Goal: Information Seeking & Learning: Learn about a topic

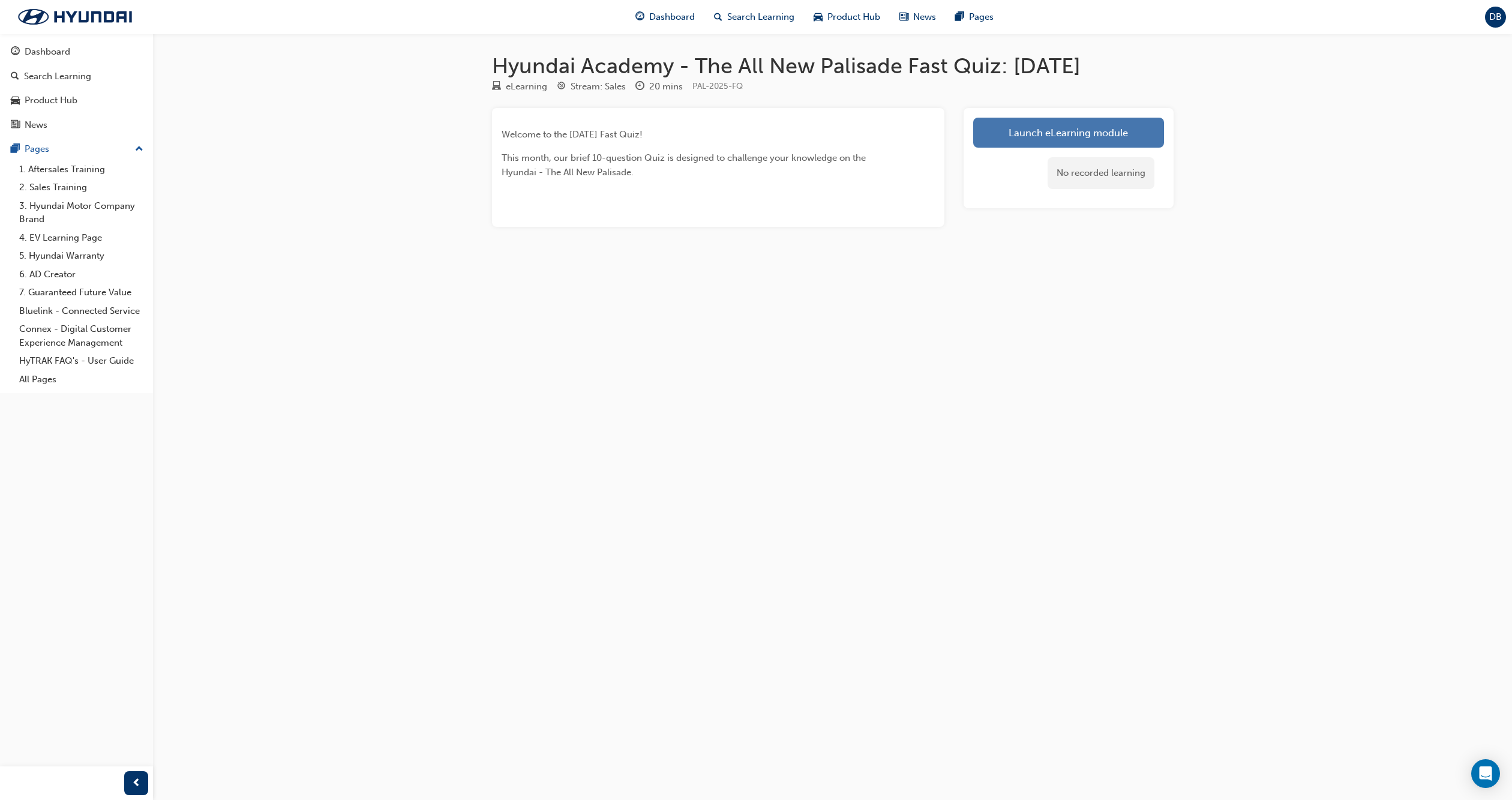
click at [1052, 140] on link "Launch eLearning module" at bounding box center [1068, 132] width 191 height 30
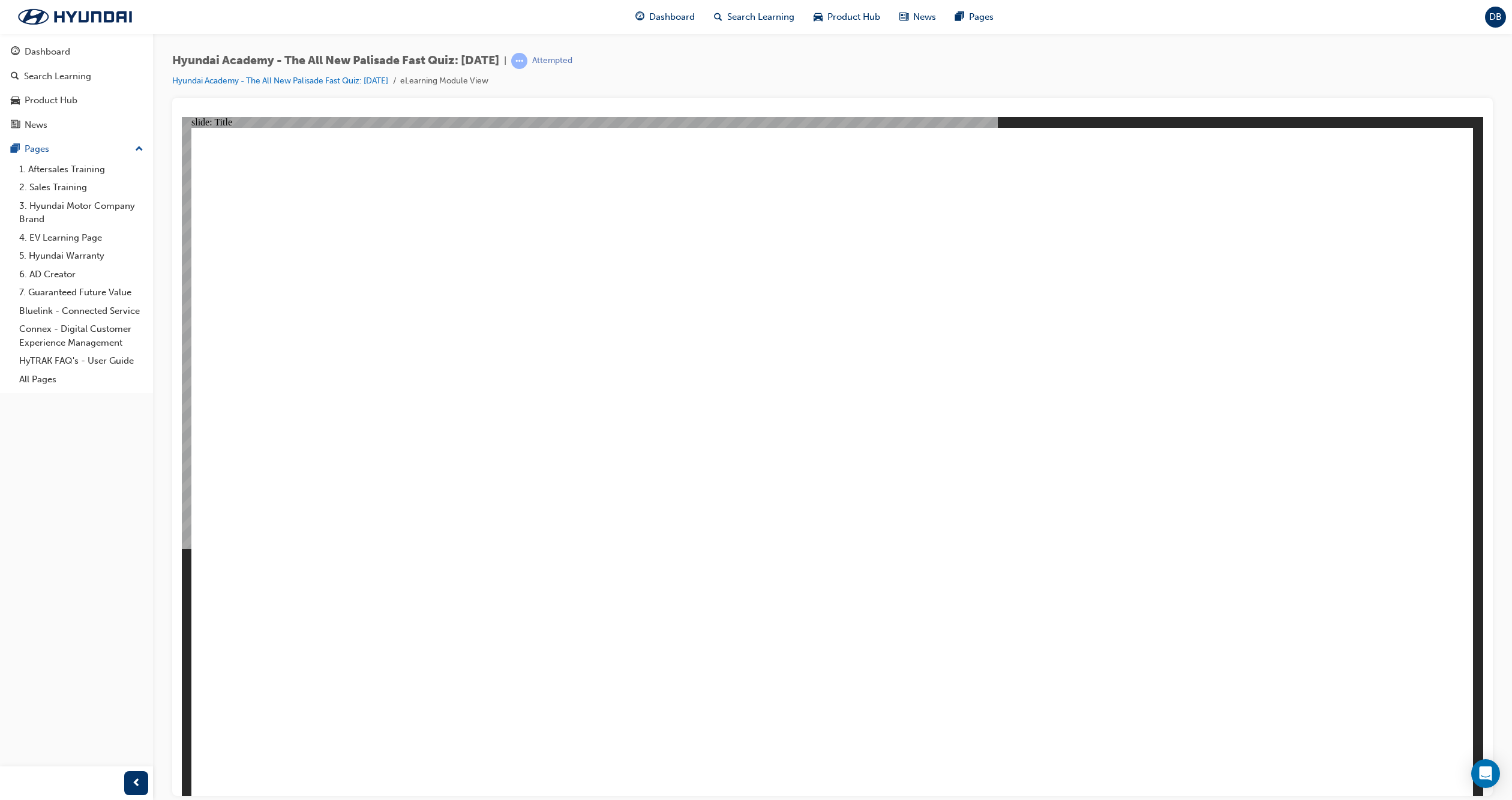
drag, startPoint x: 1479, startPoint y: 183, endPoint x: 1491, endPoint y: 100, distance: 83.9
click at [1483, 116] on html "slide: Title Rectangle 3 Hyundai - The All New Palisade [DATE] FAST QUIZ Start …" at bounding box center [833, 456] width 1302 height 679
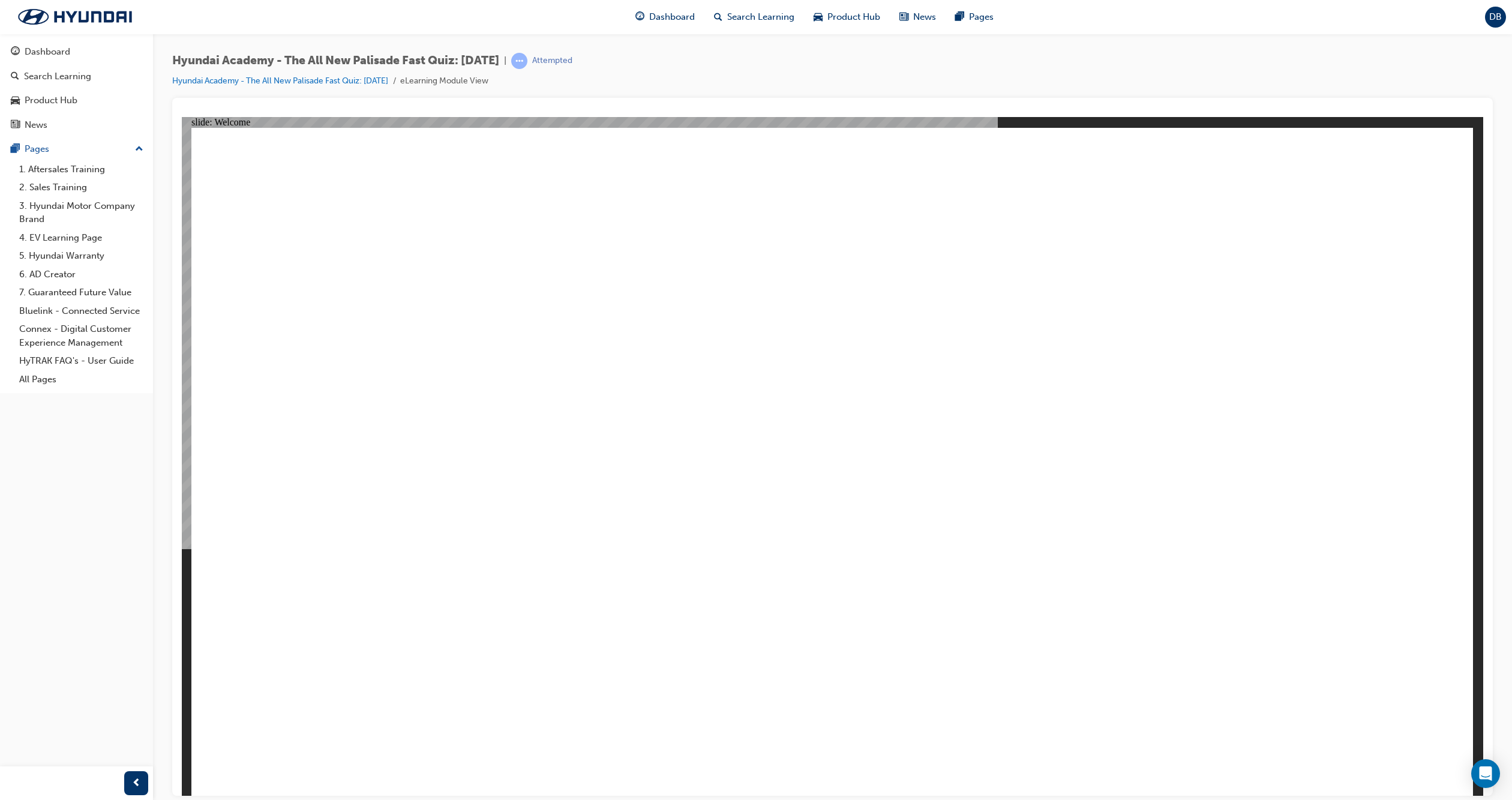
radio input "true"
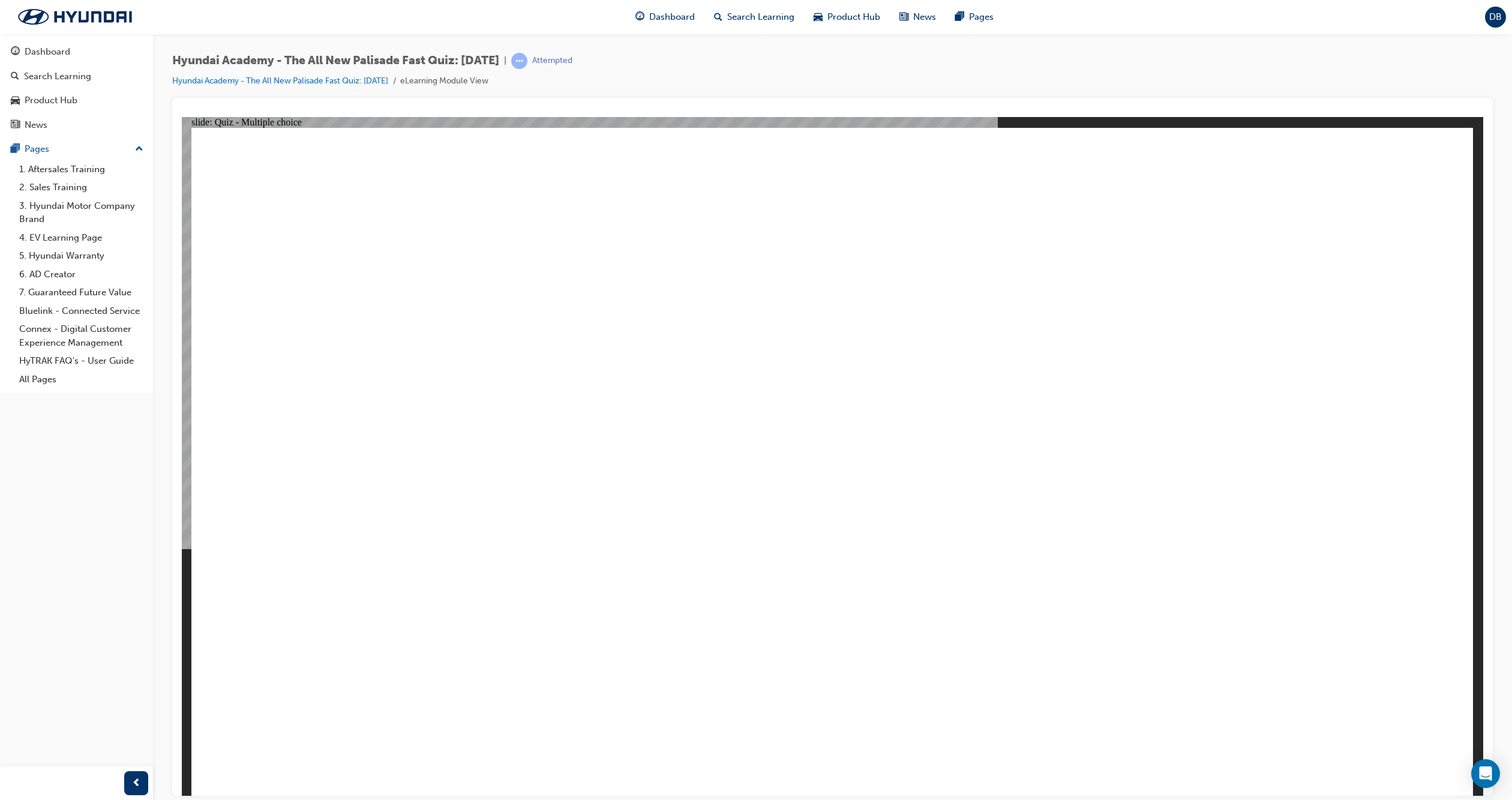
radio input "true"
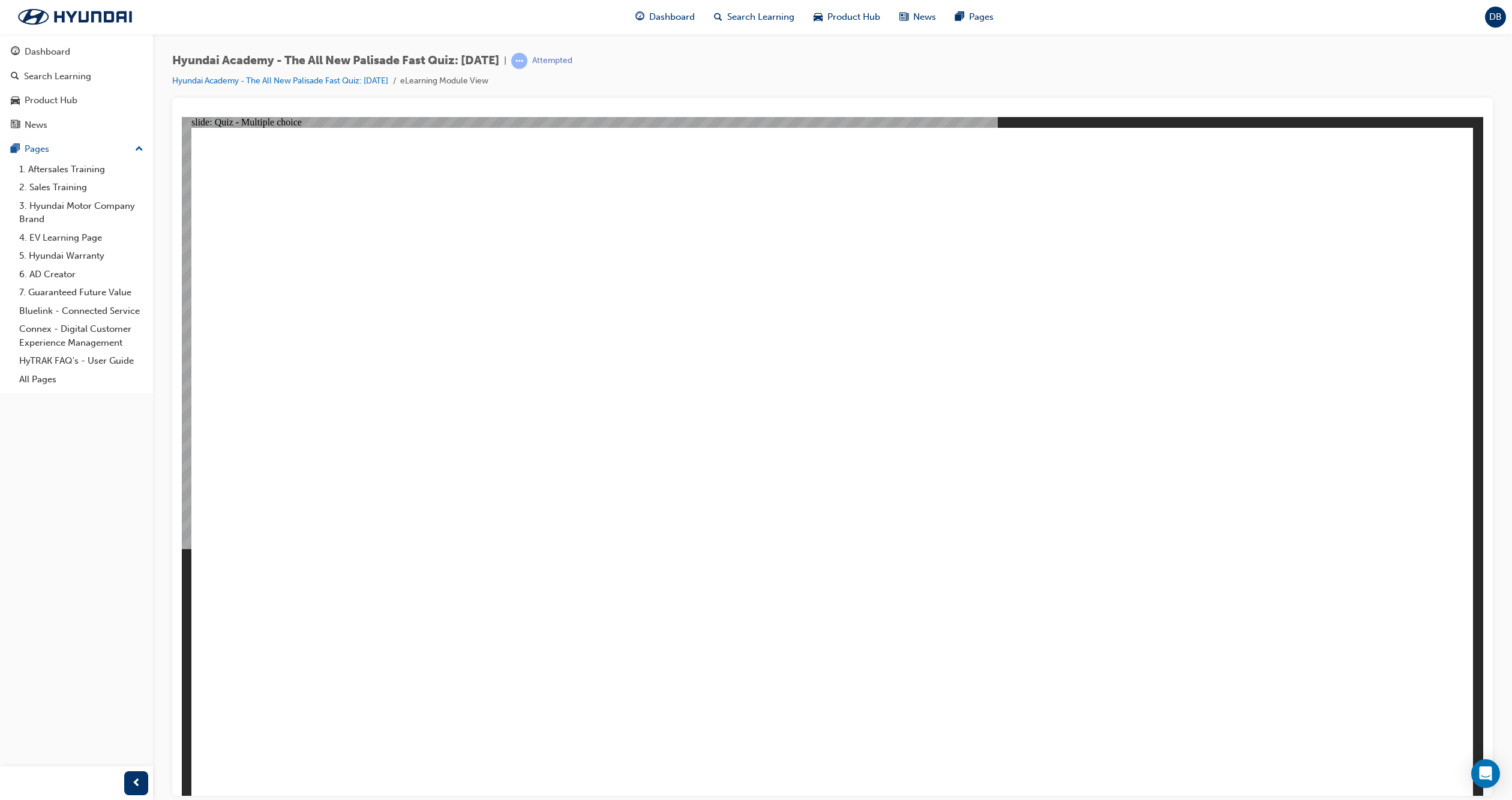
radio input "true"
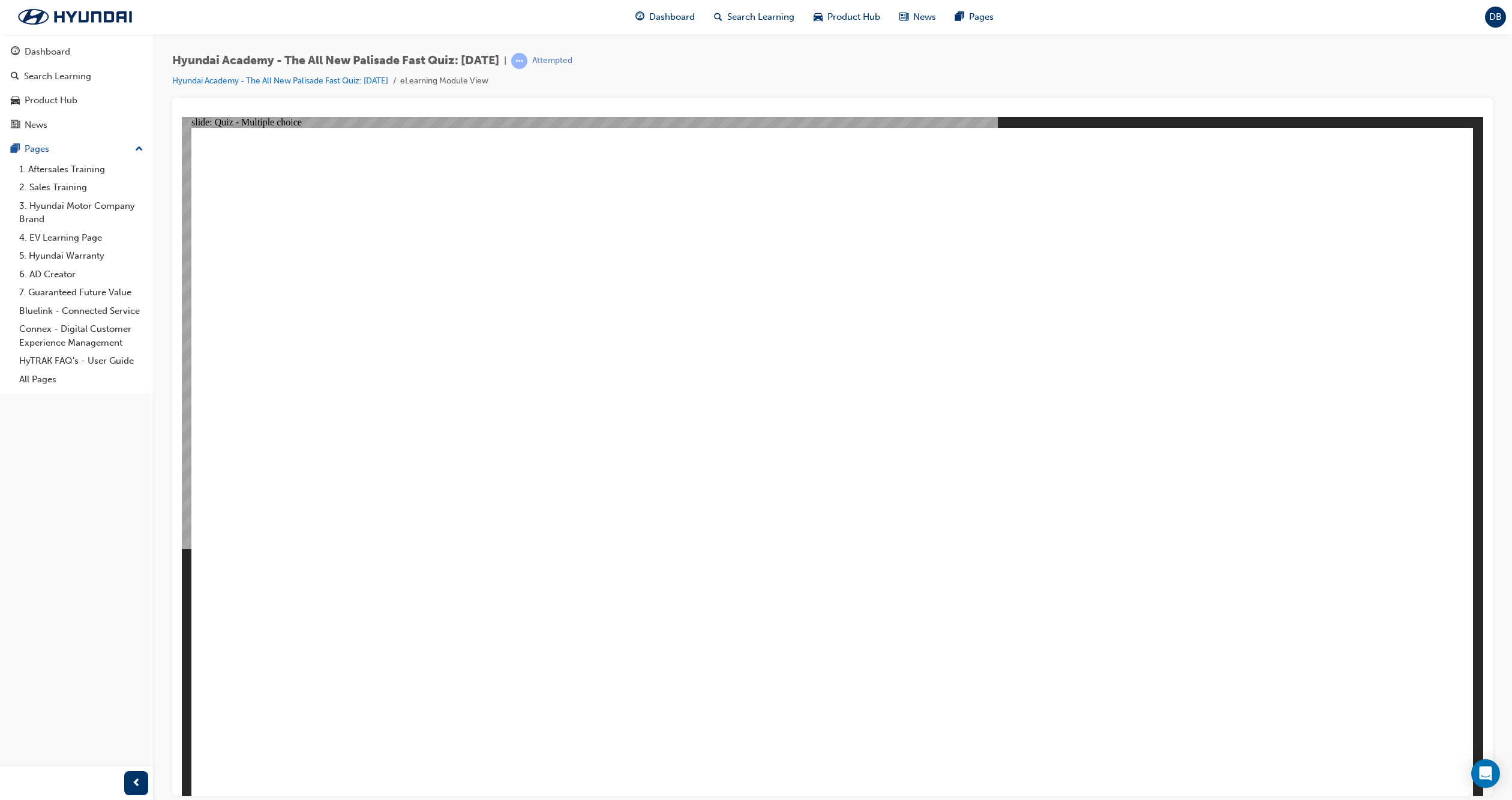
radio input "true"
checkbox input "true"
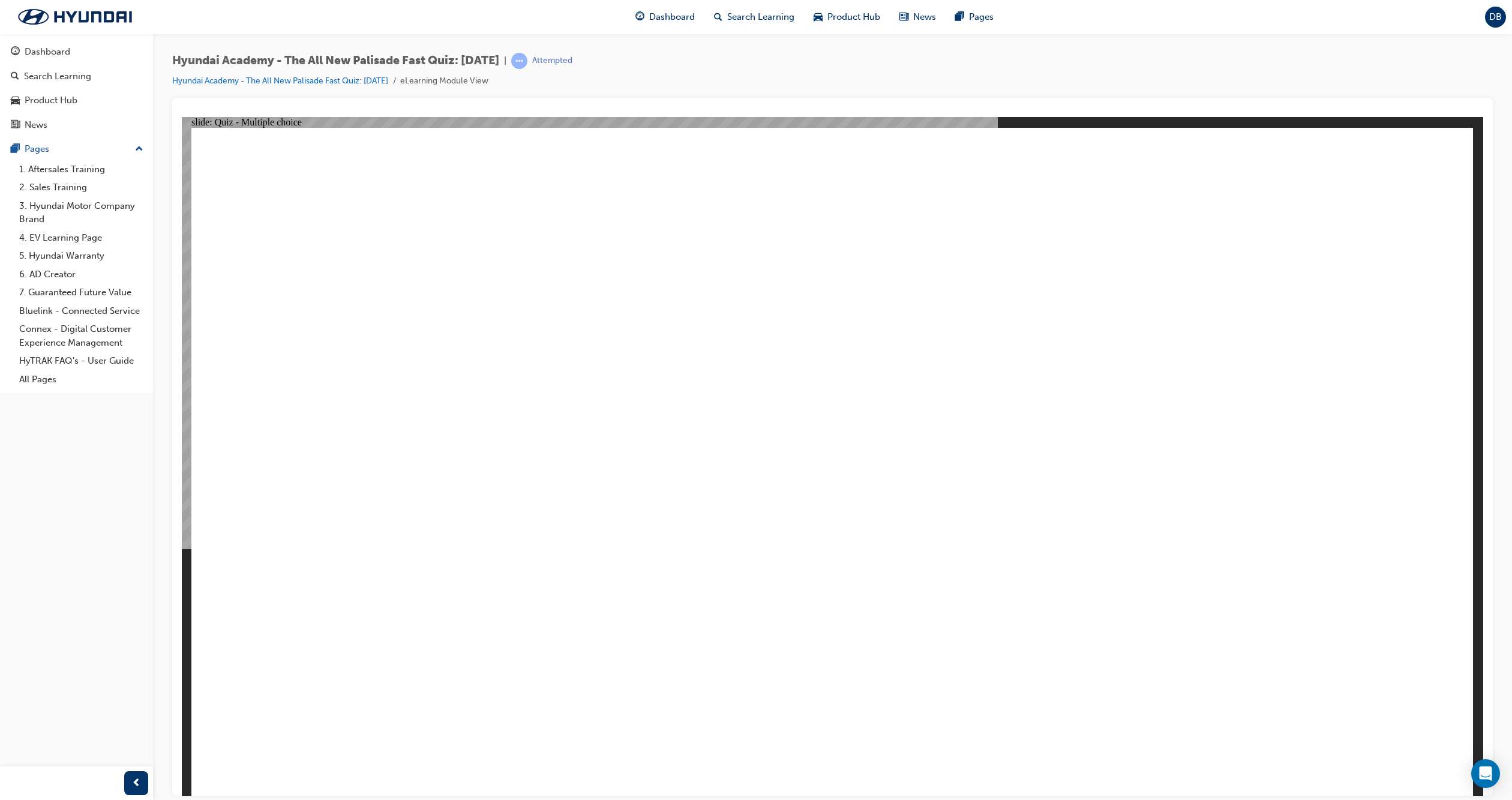
checkbox input "false"
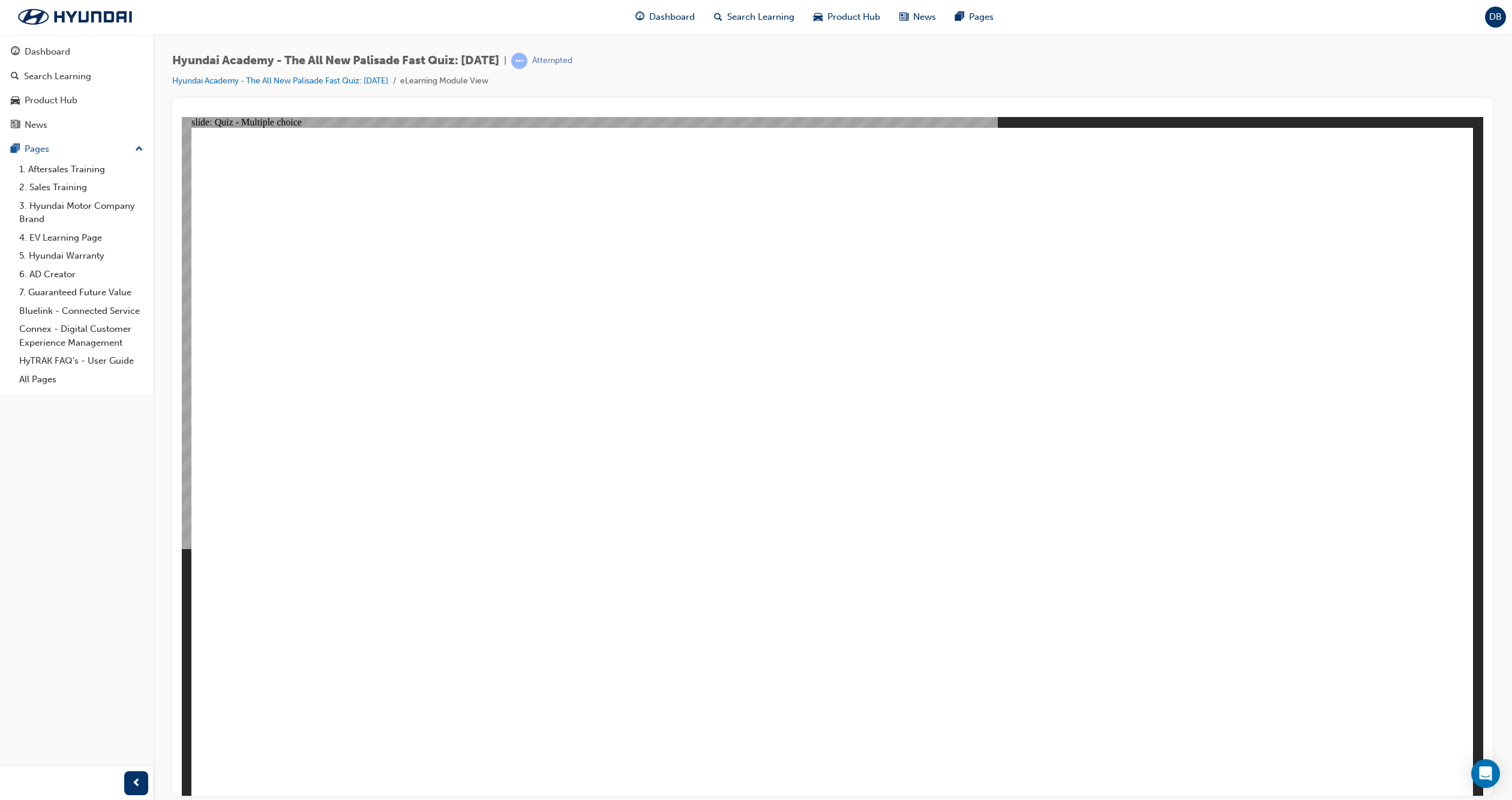
checkbox input "false"
checkbox input "true"
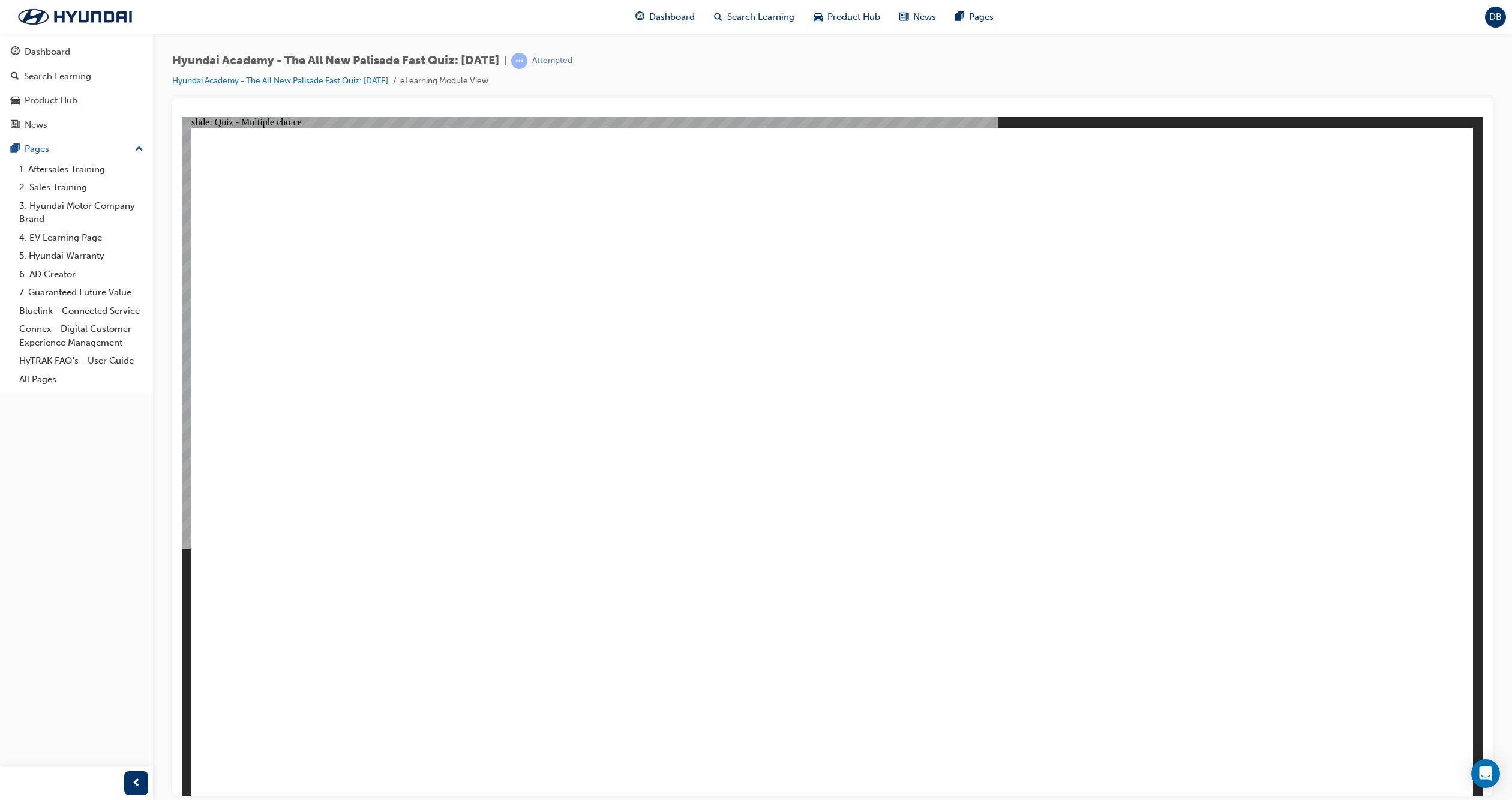
checkbox input "false"
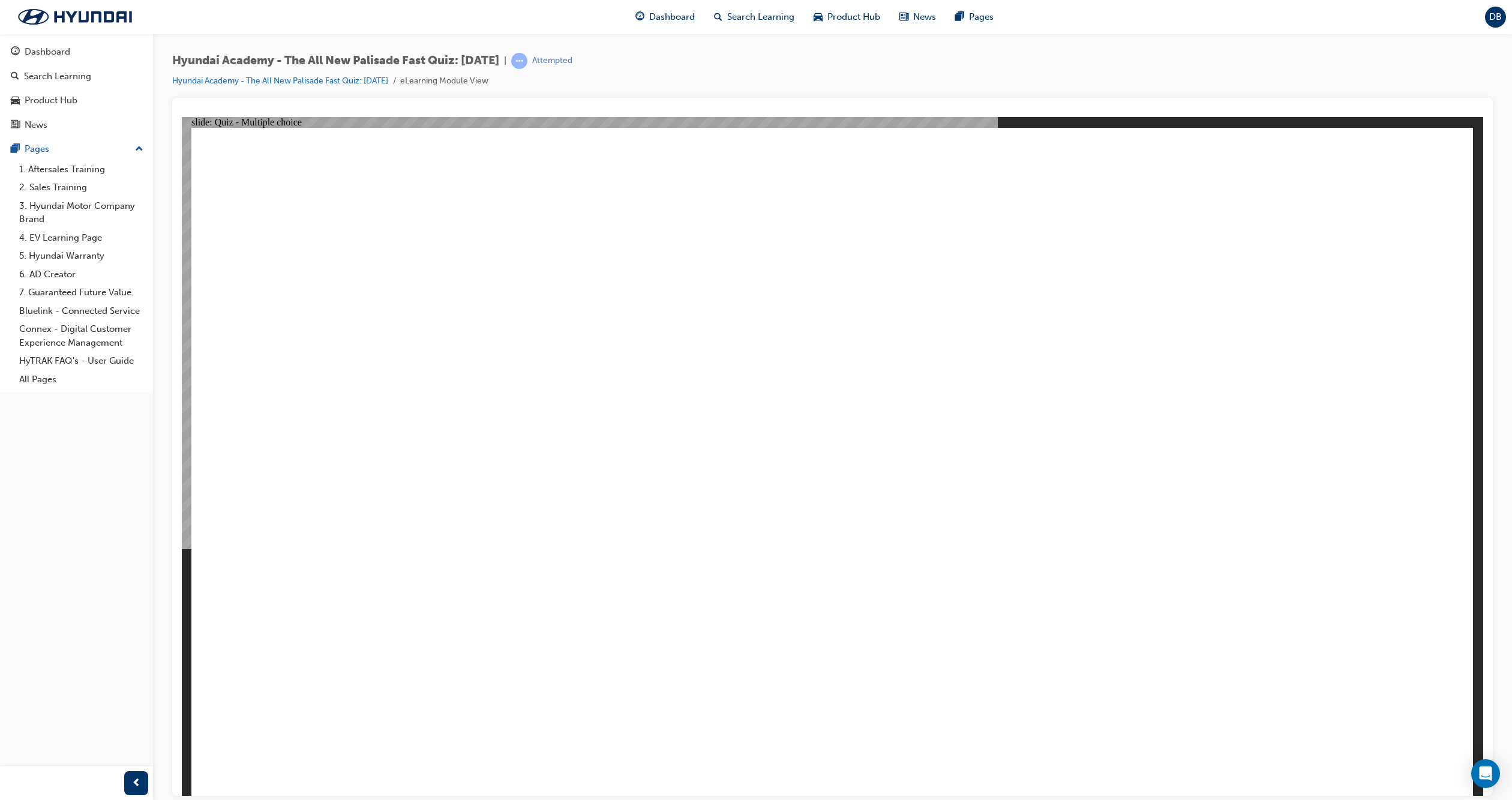
checkbox input "true"
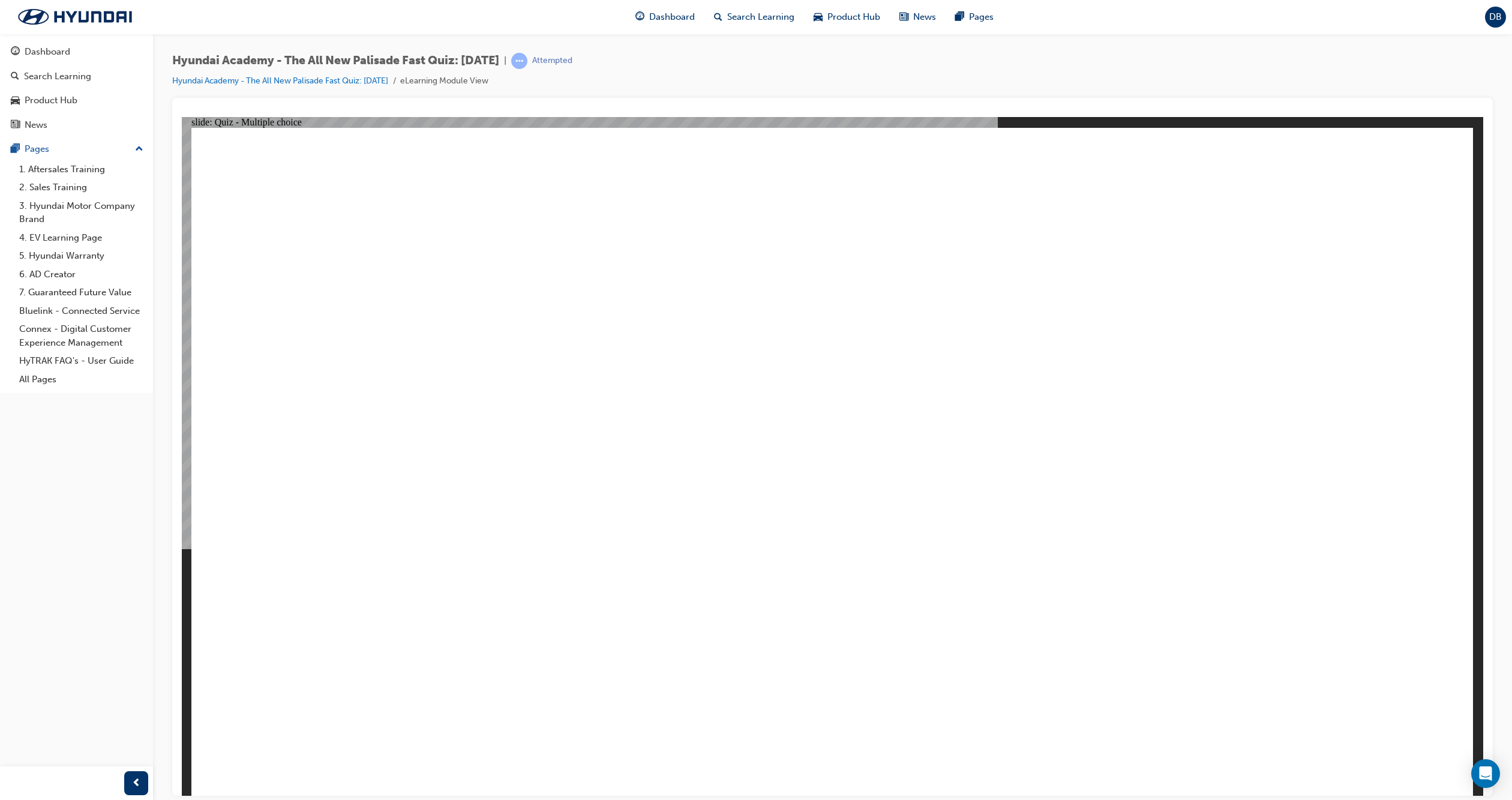
checkbox input "false"
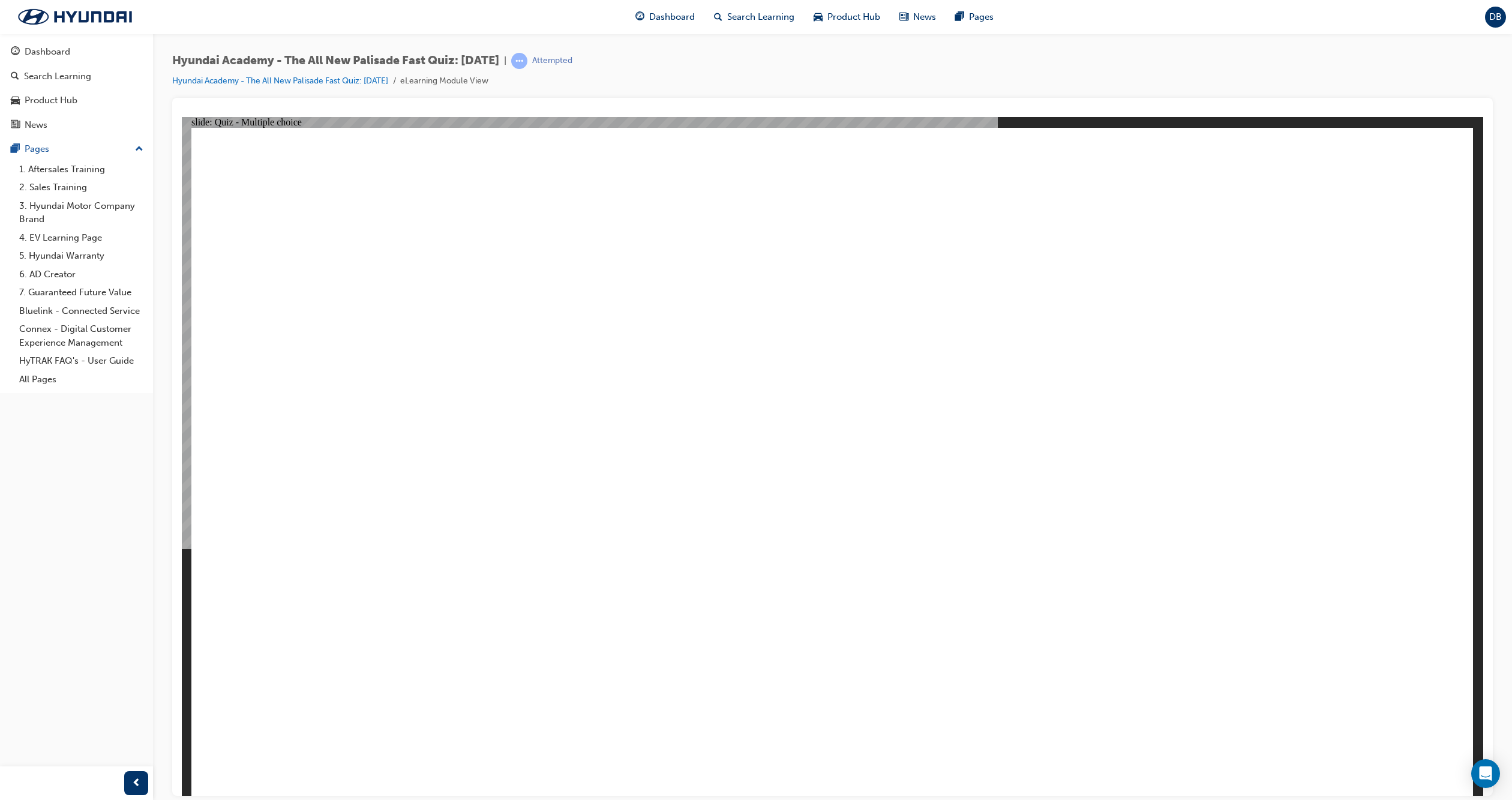
checkbox input "false"
checkbox input "true"
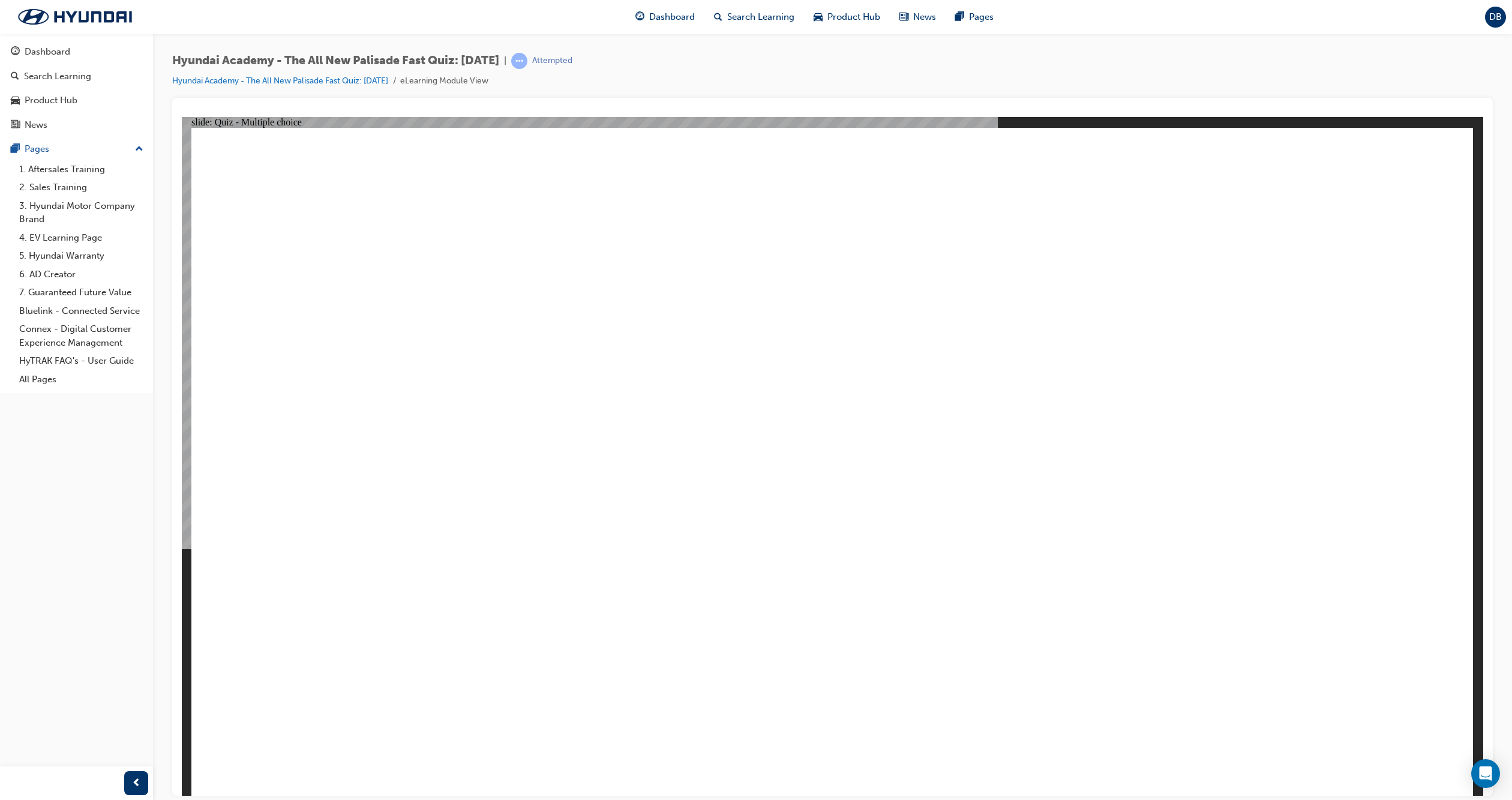
radio input "true"
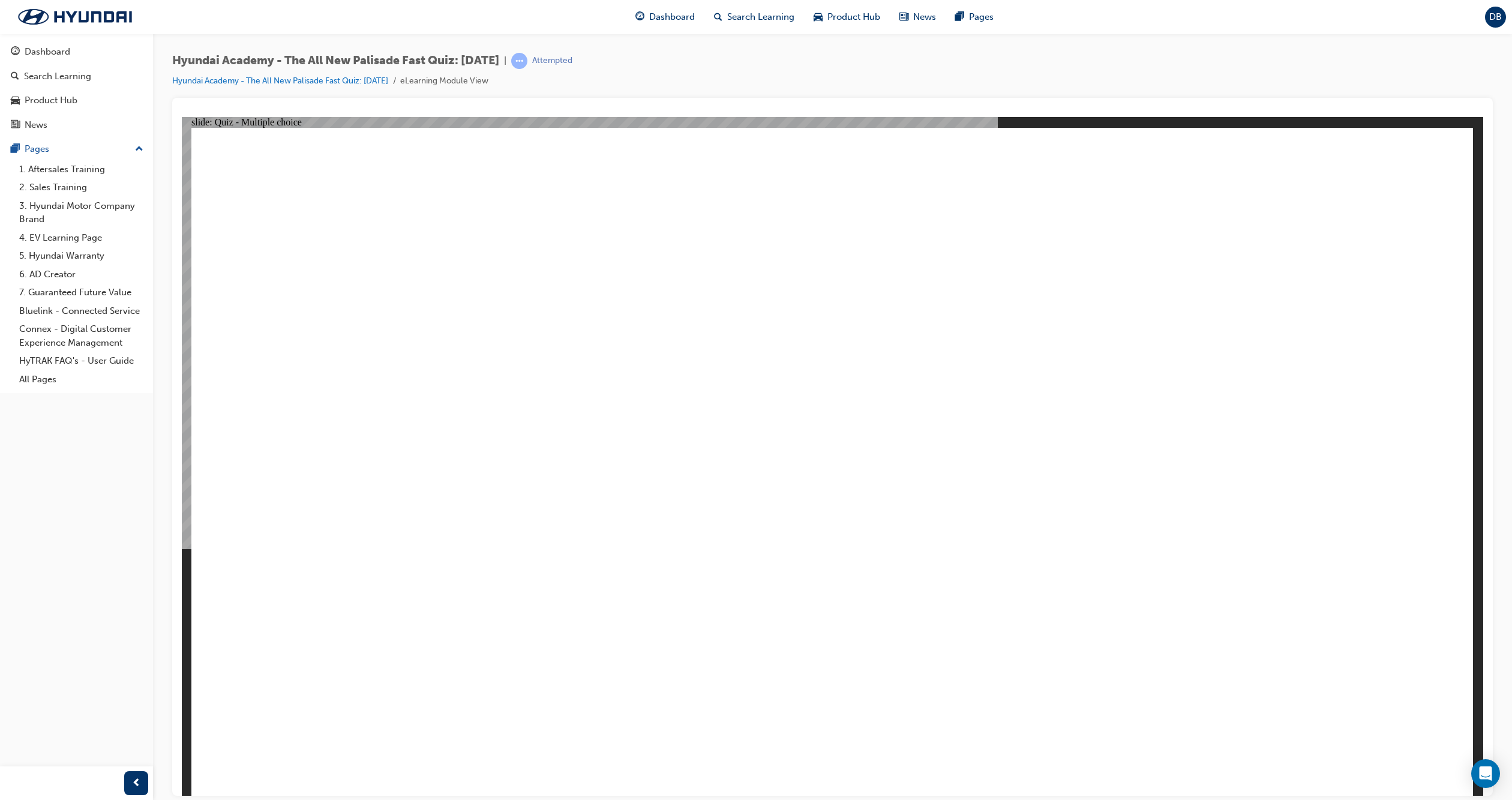
radio input "true"
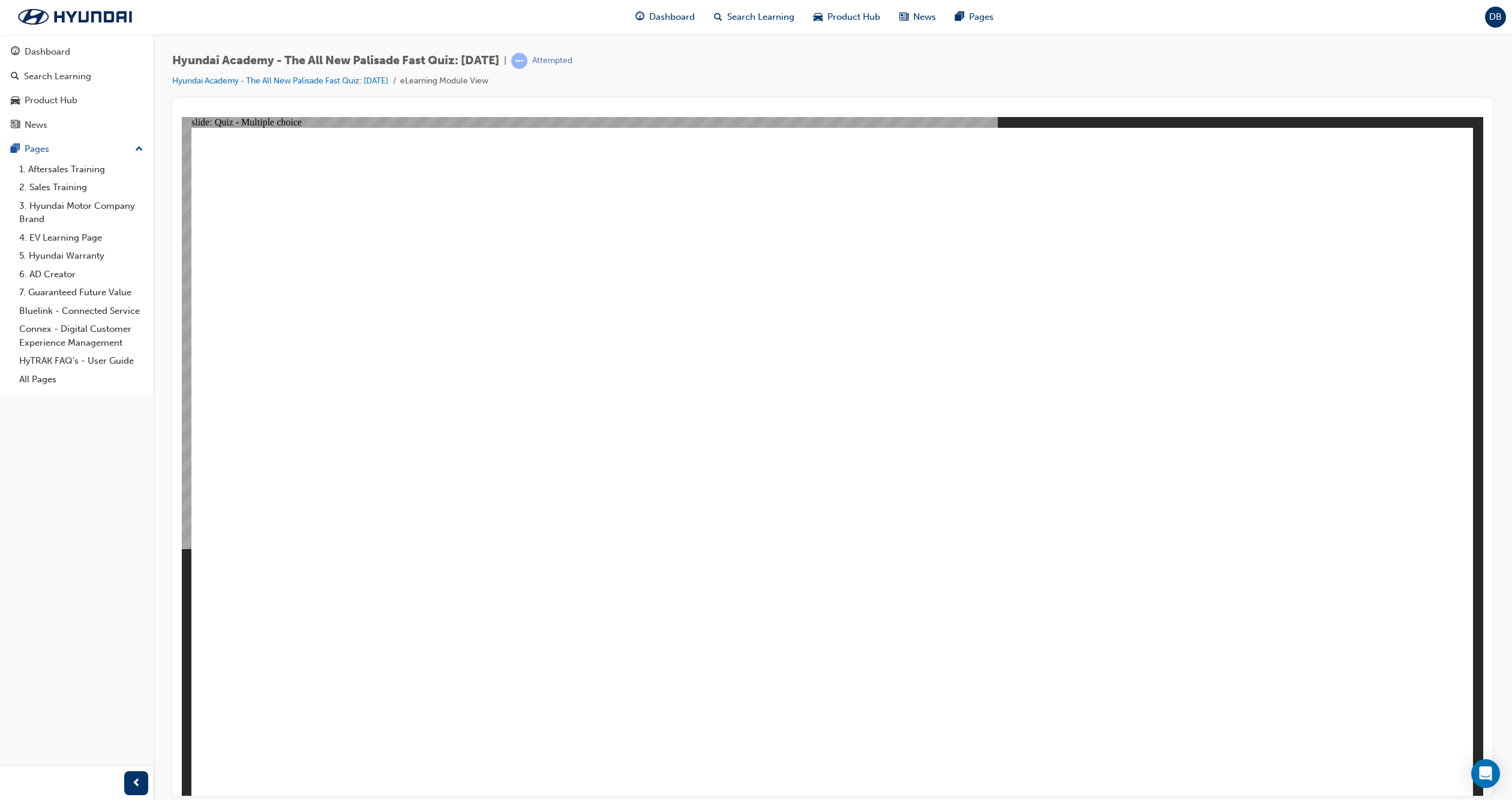
checkbox input "true"
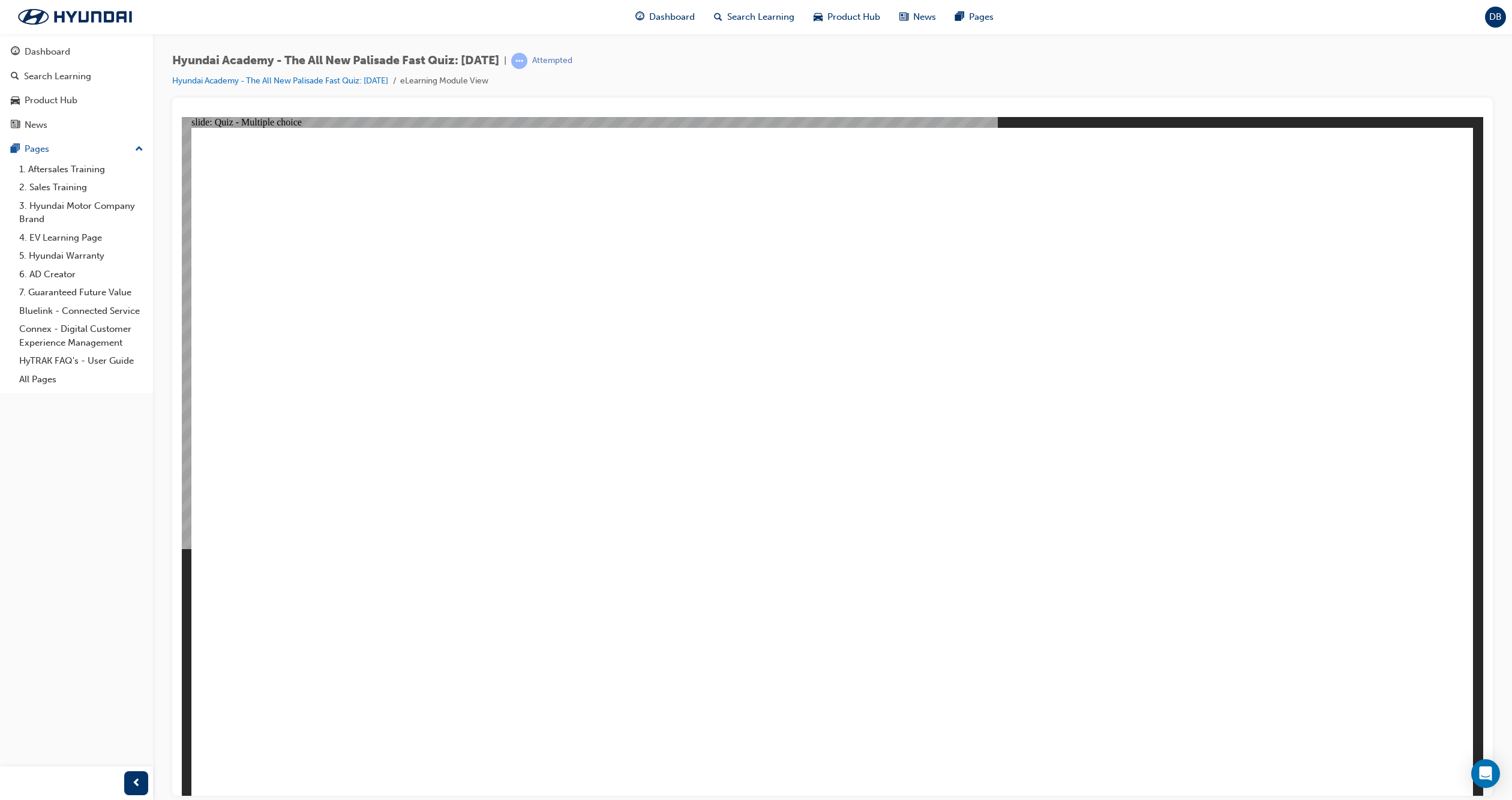
checkbox input "true"
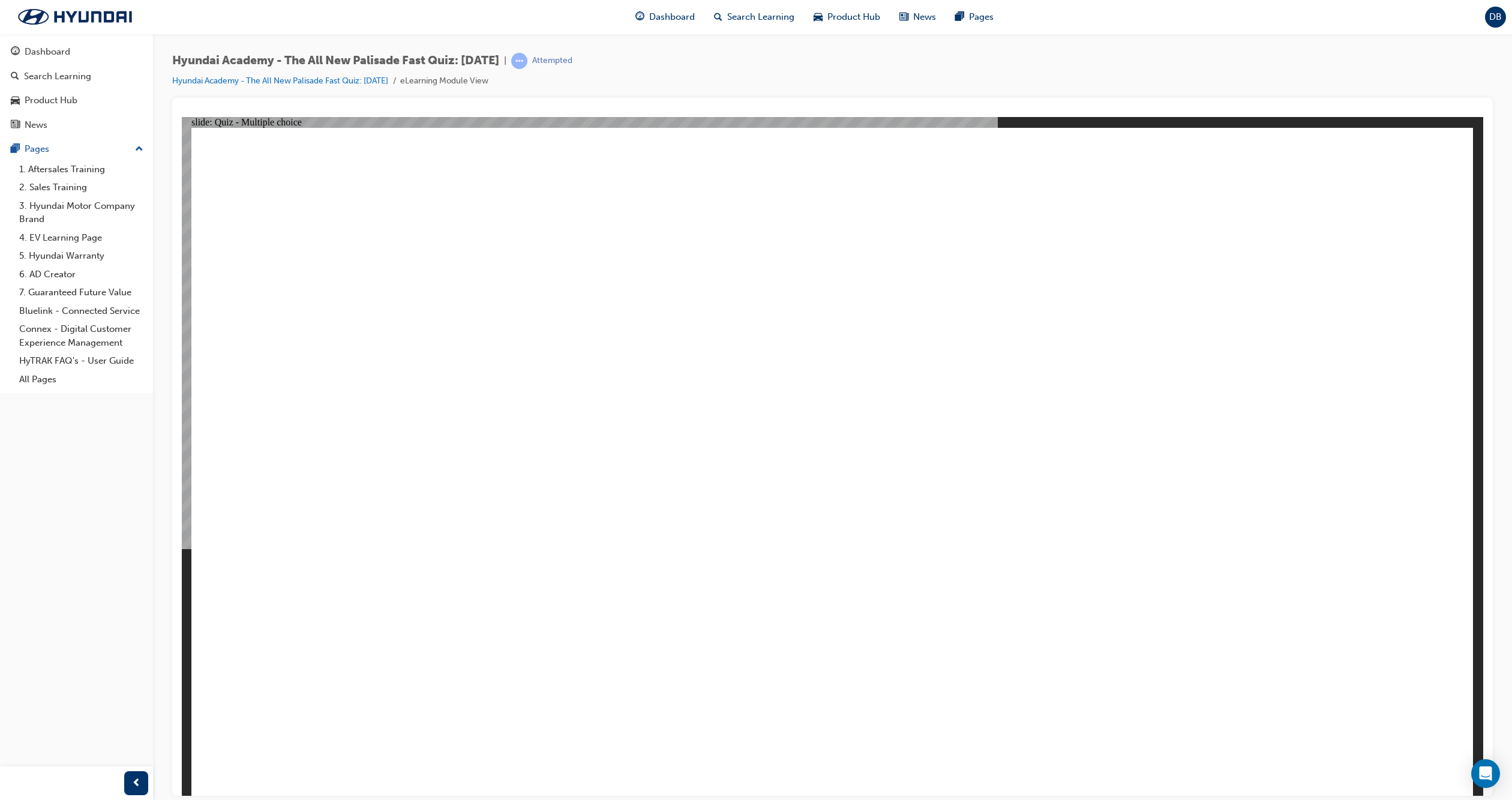
radio input "true"
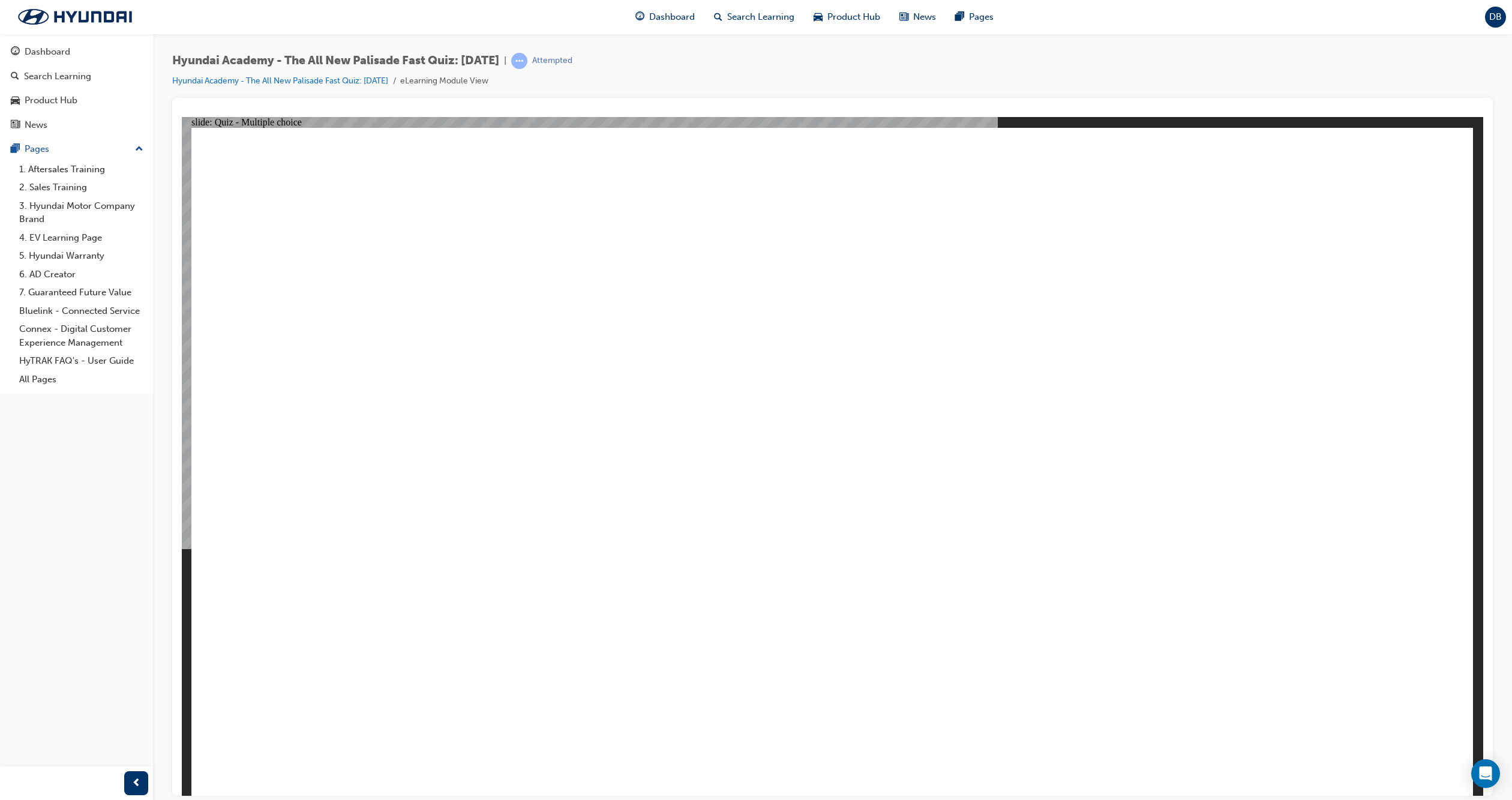
radio input "true"
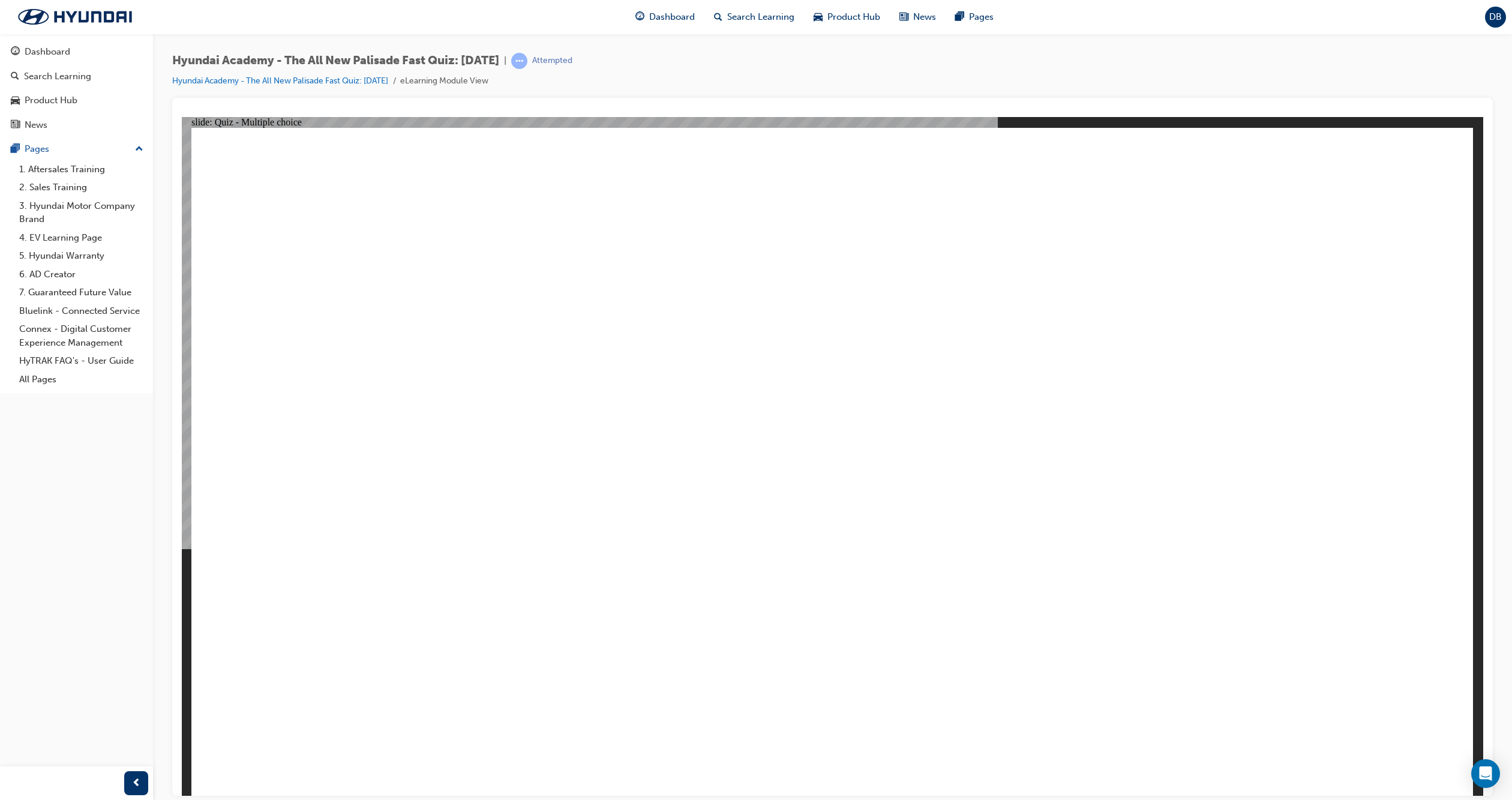
radio input "true"
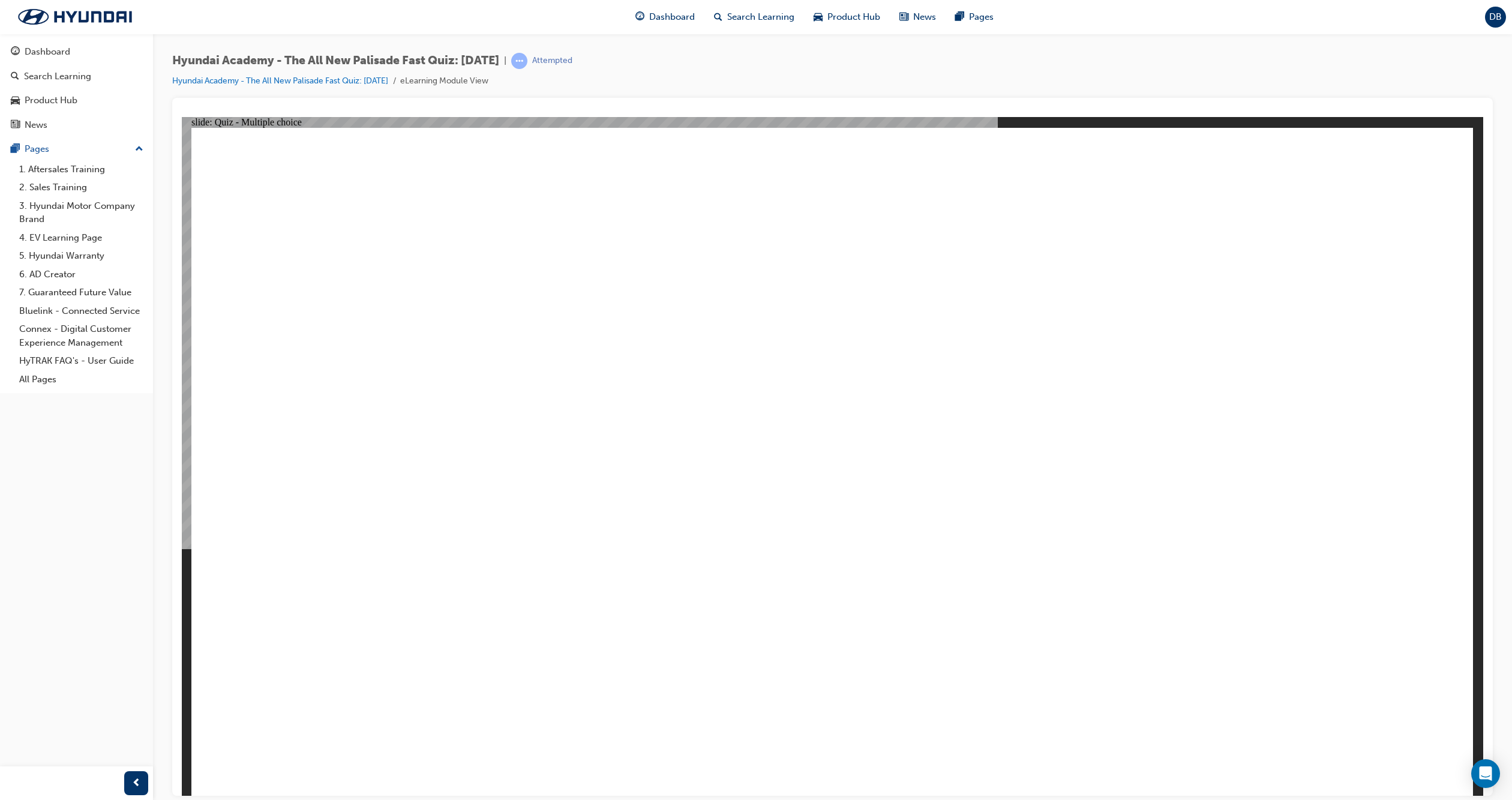
radio input "true"
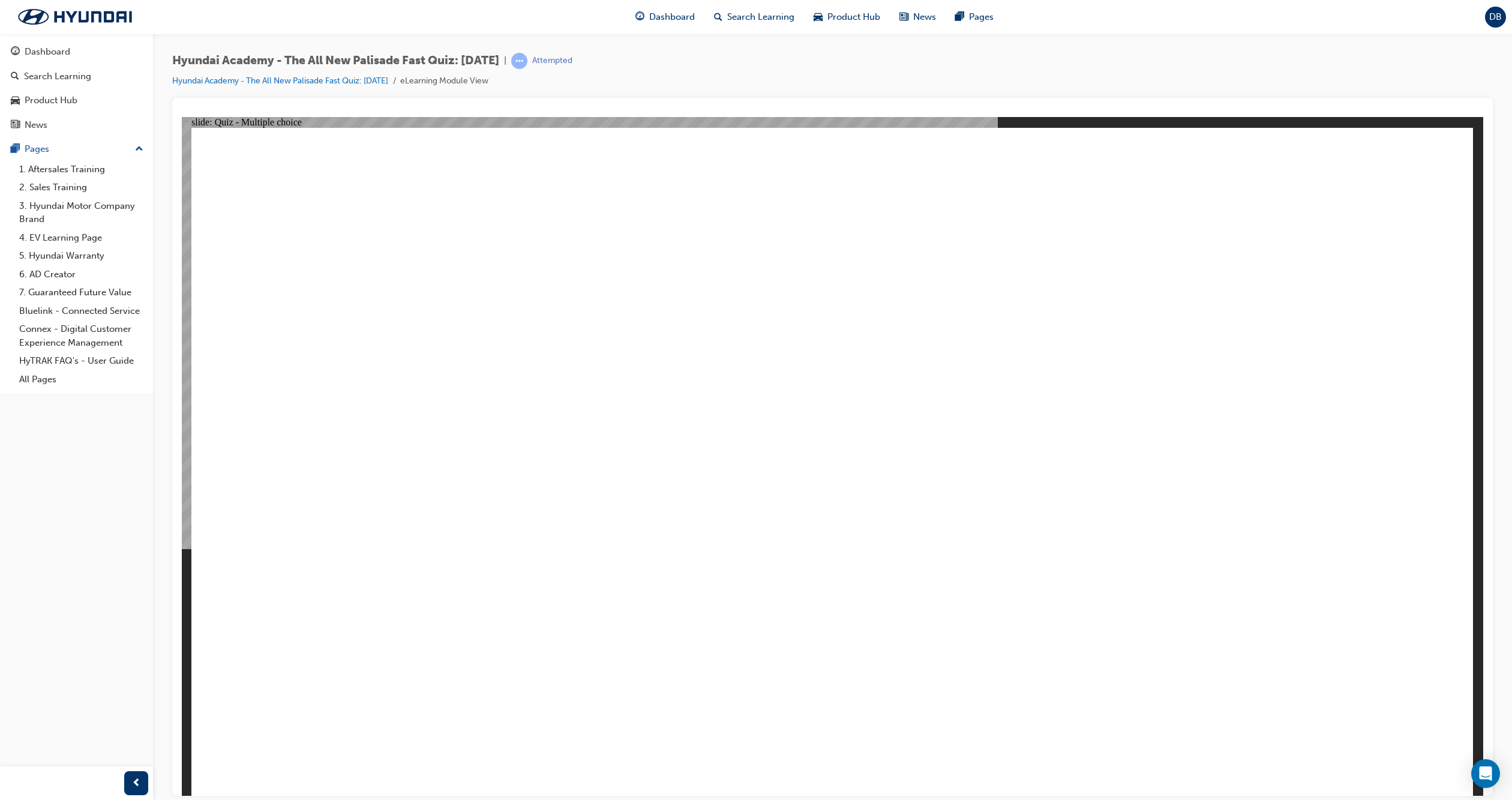
checkbox input "true"
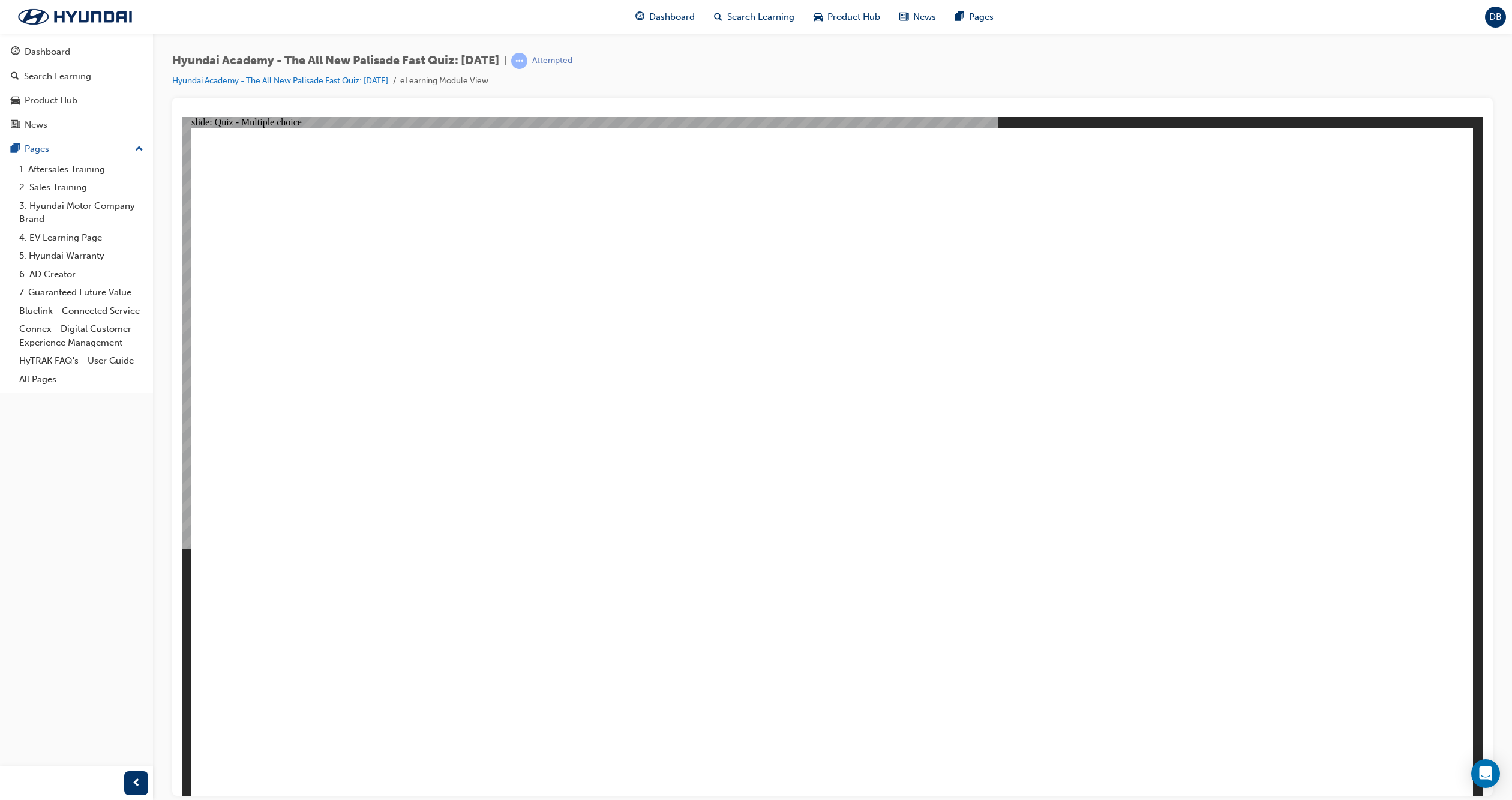
checkbox input "true"
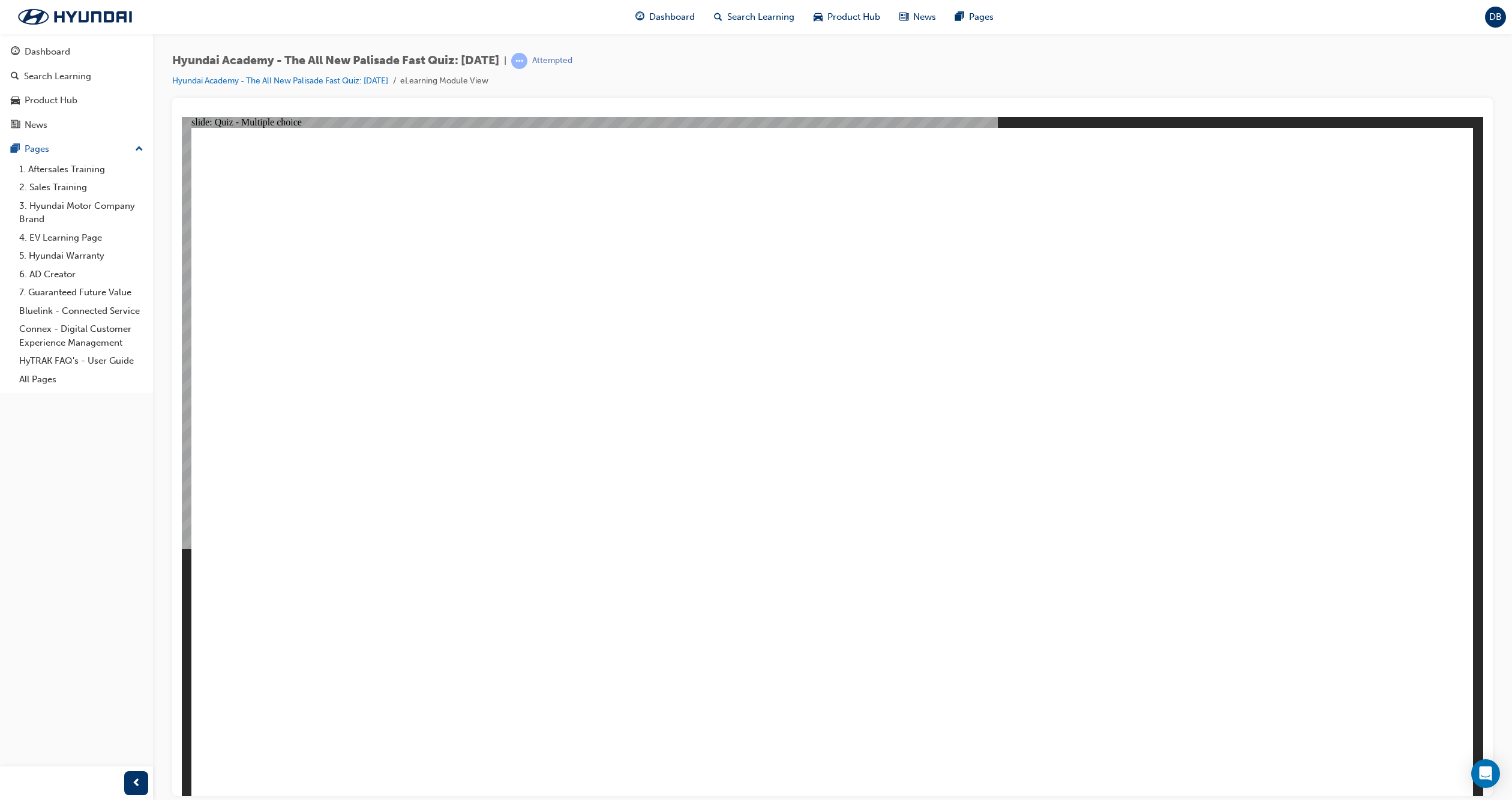
radio input "true"
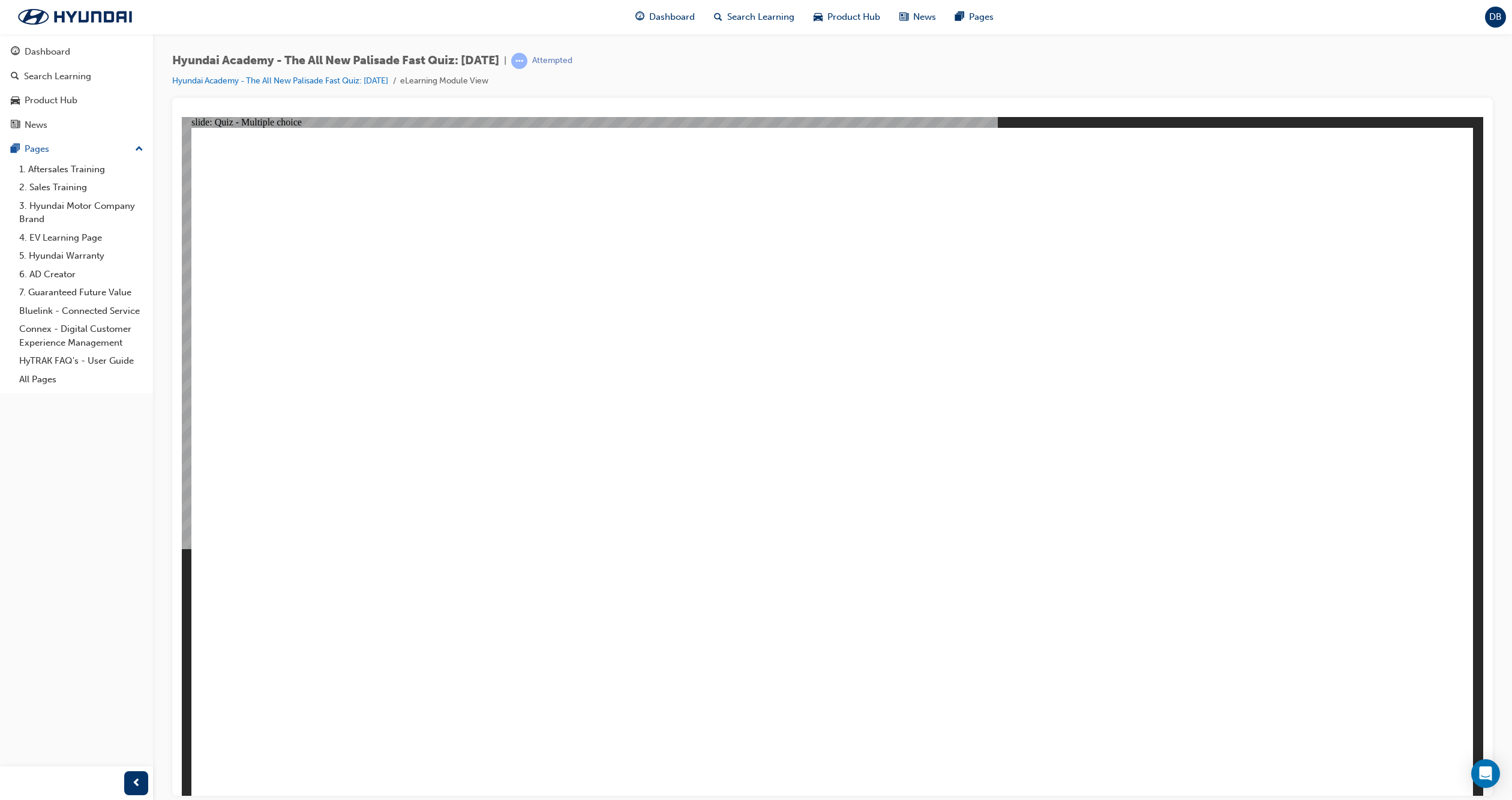
checkbox input "true"
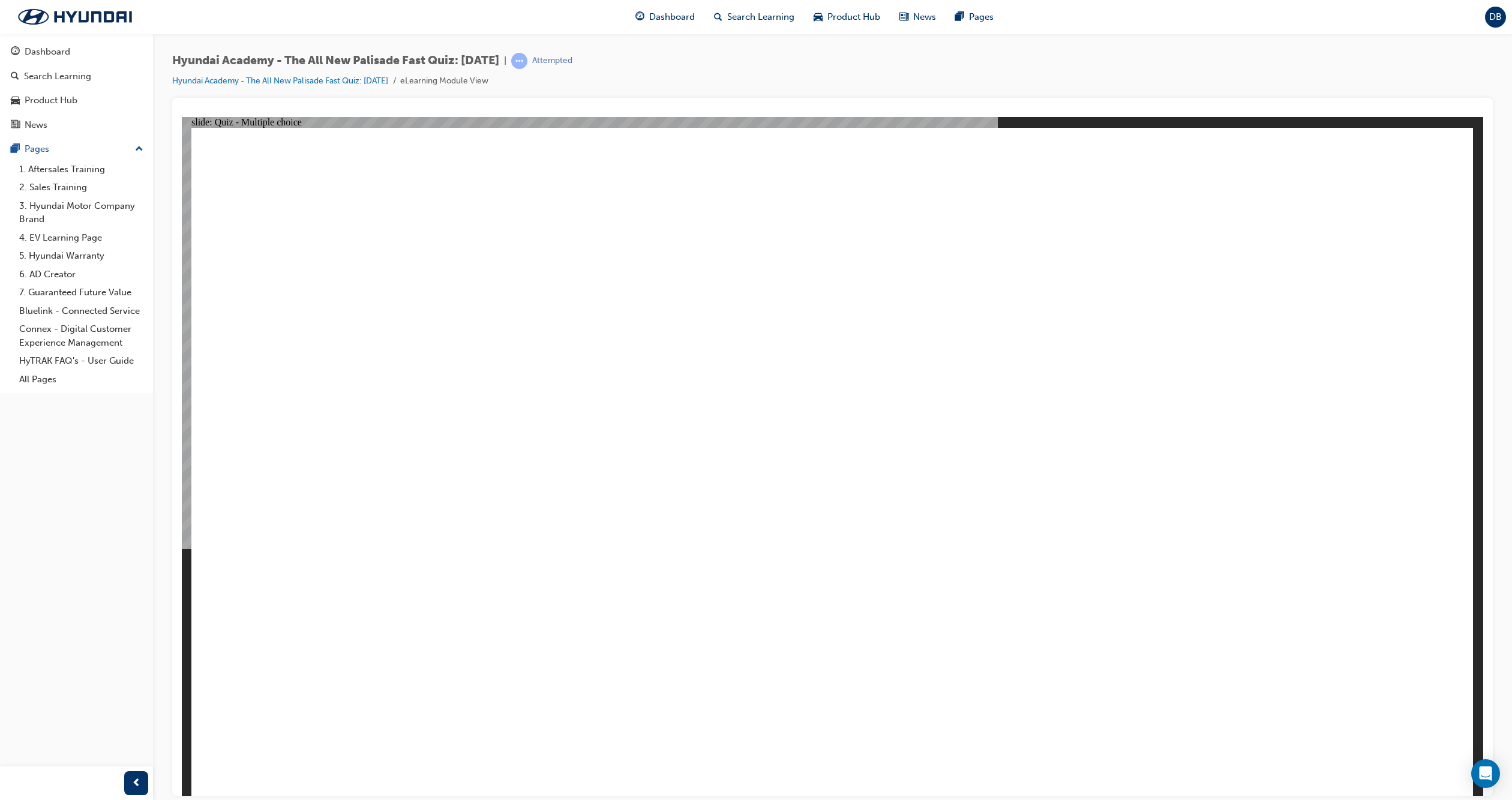
checkbox input "true"
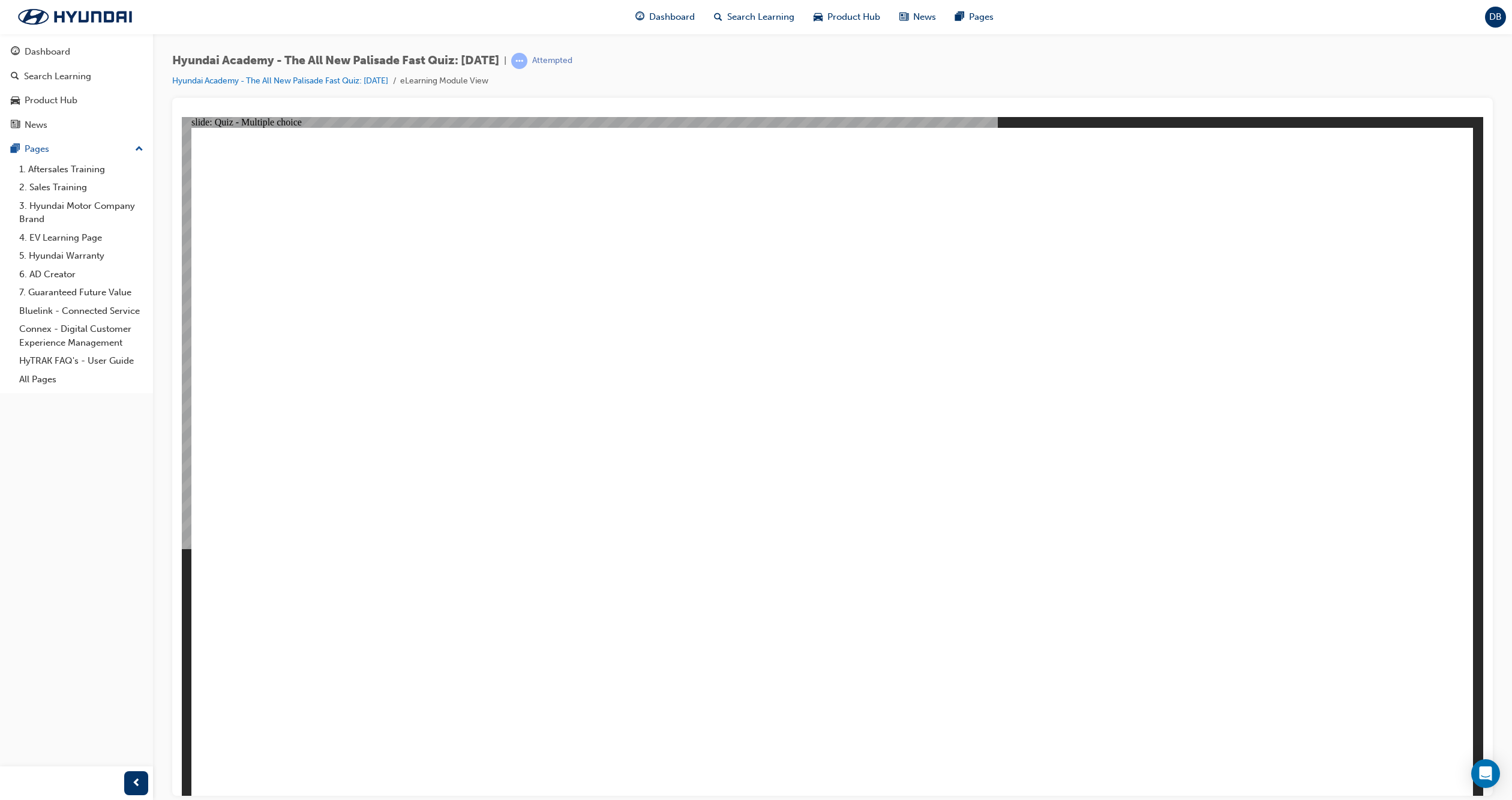
checkbox input "true"
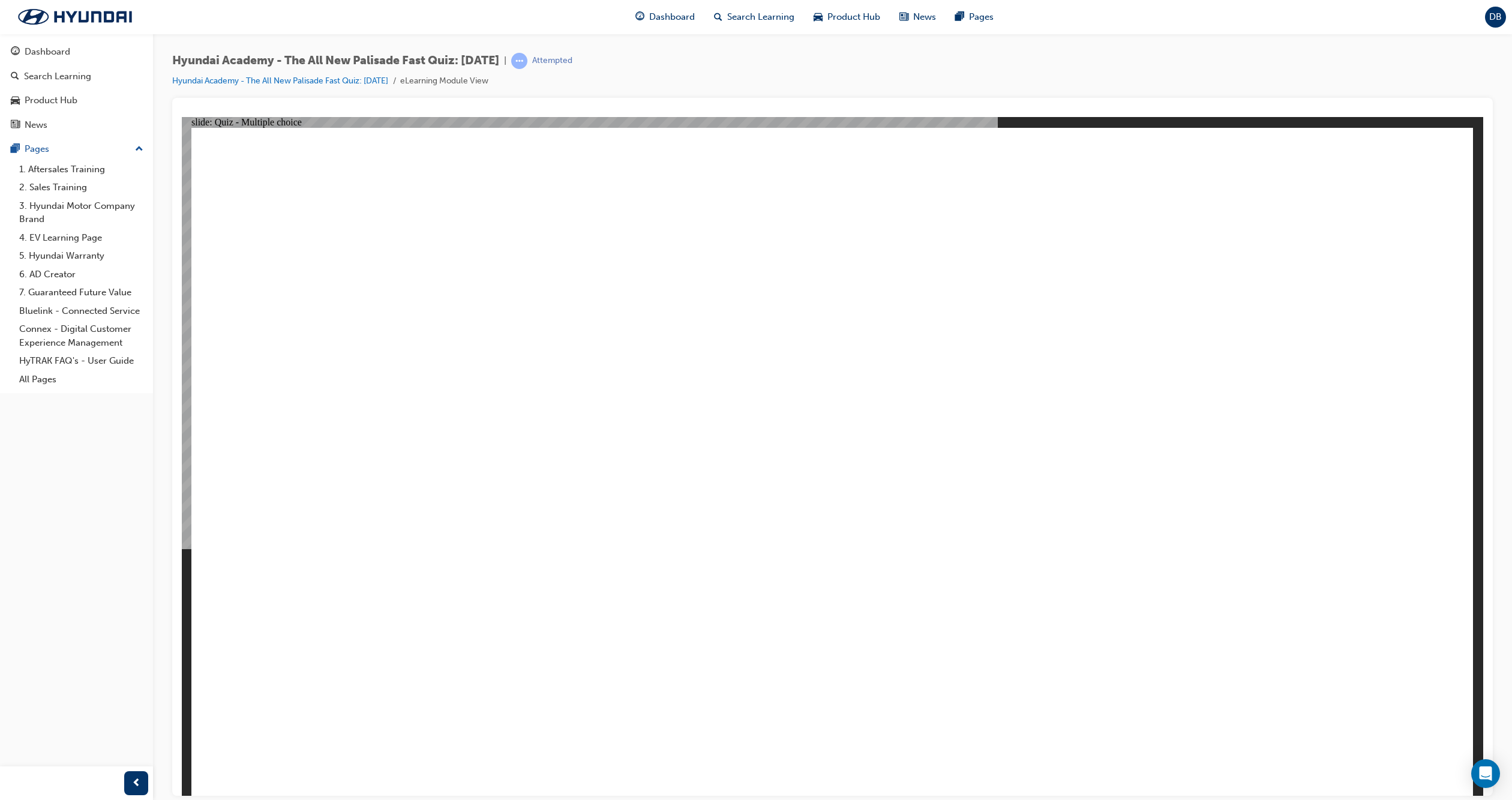
radio input "true"
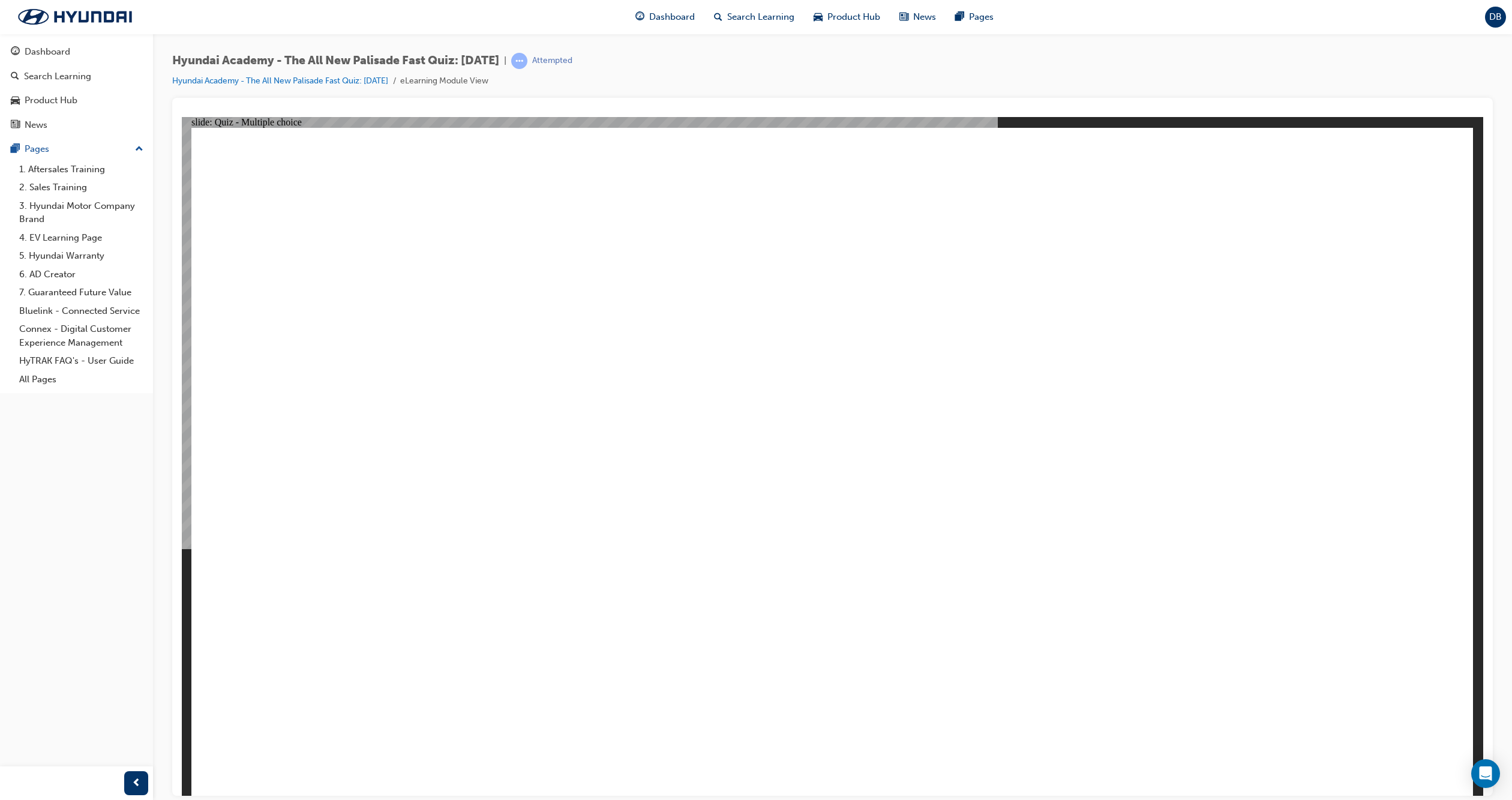
radio input "true"
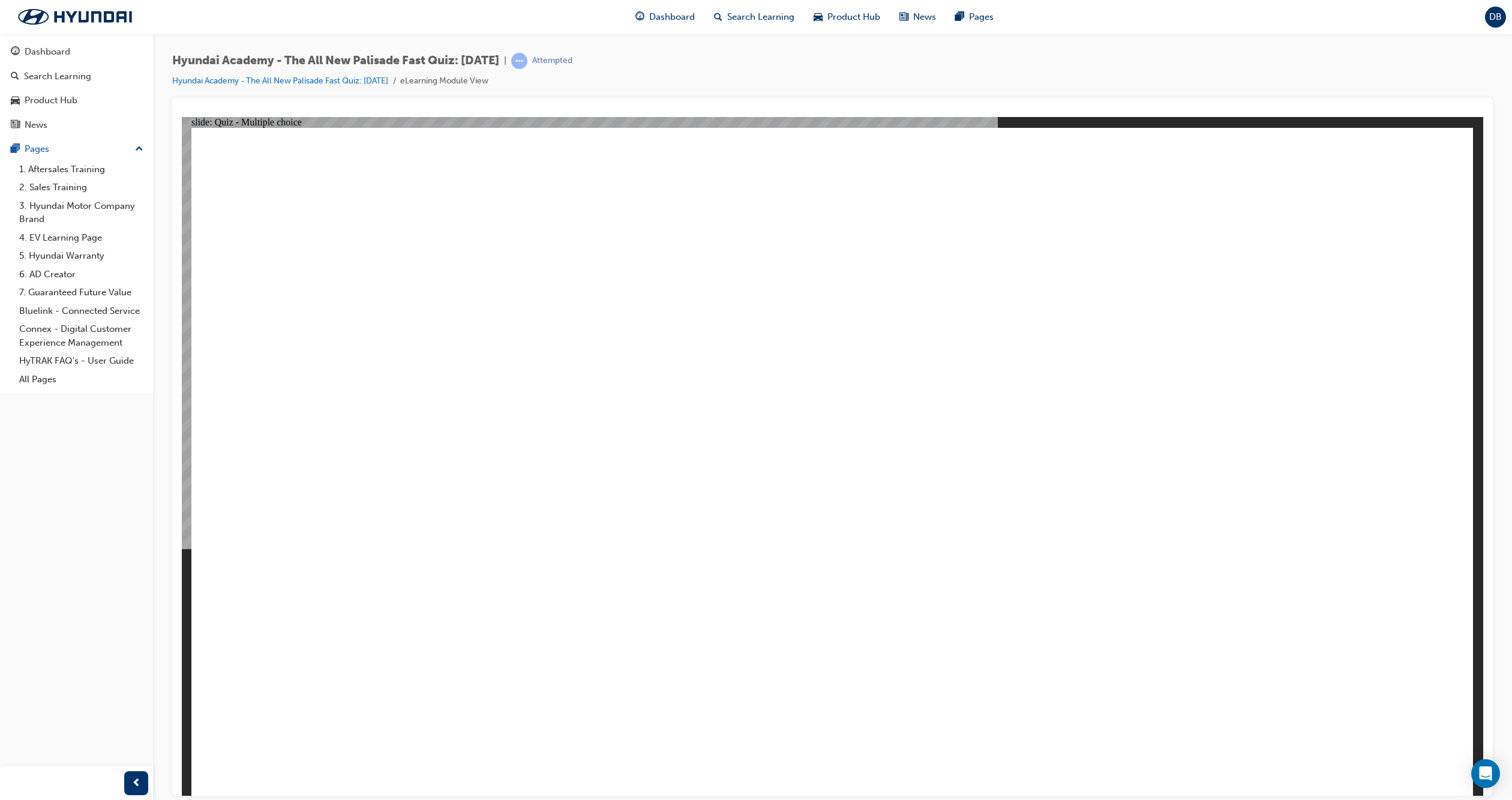
radio input "true"
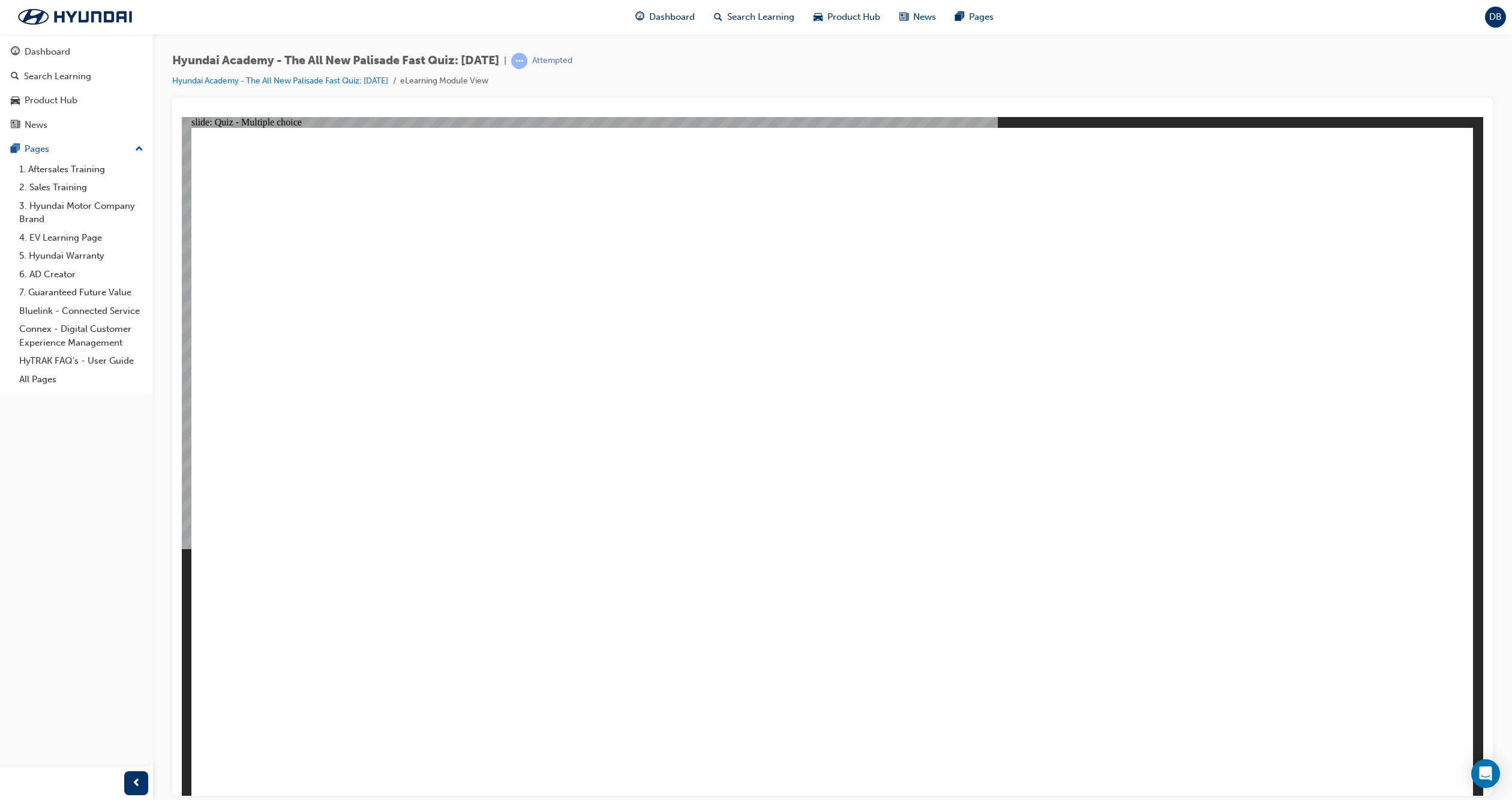
radio input "true"
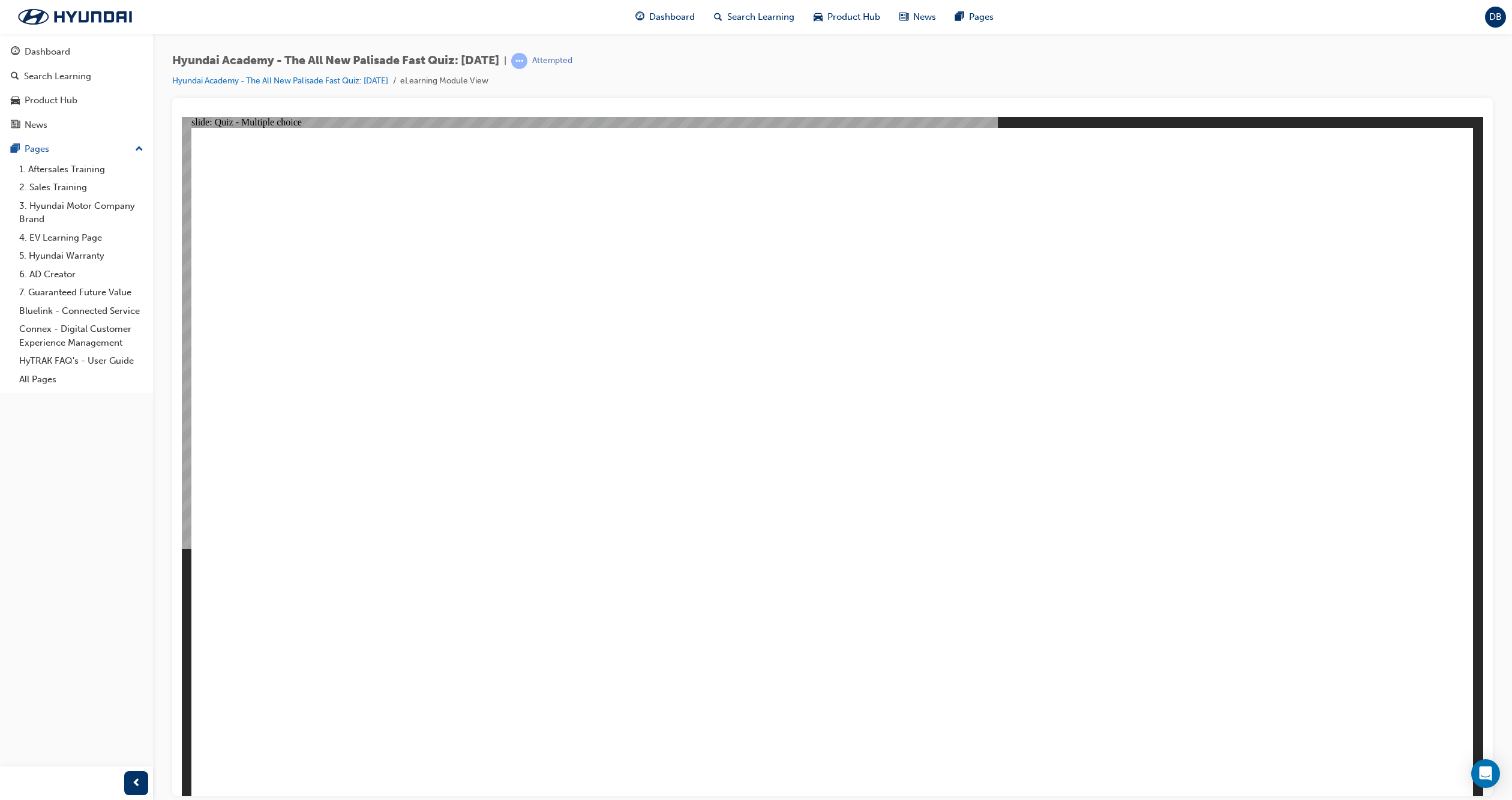
checkbox input "true"
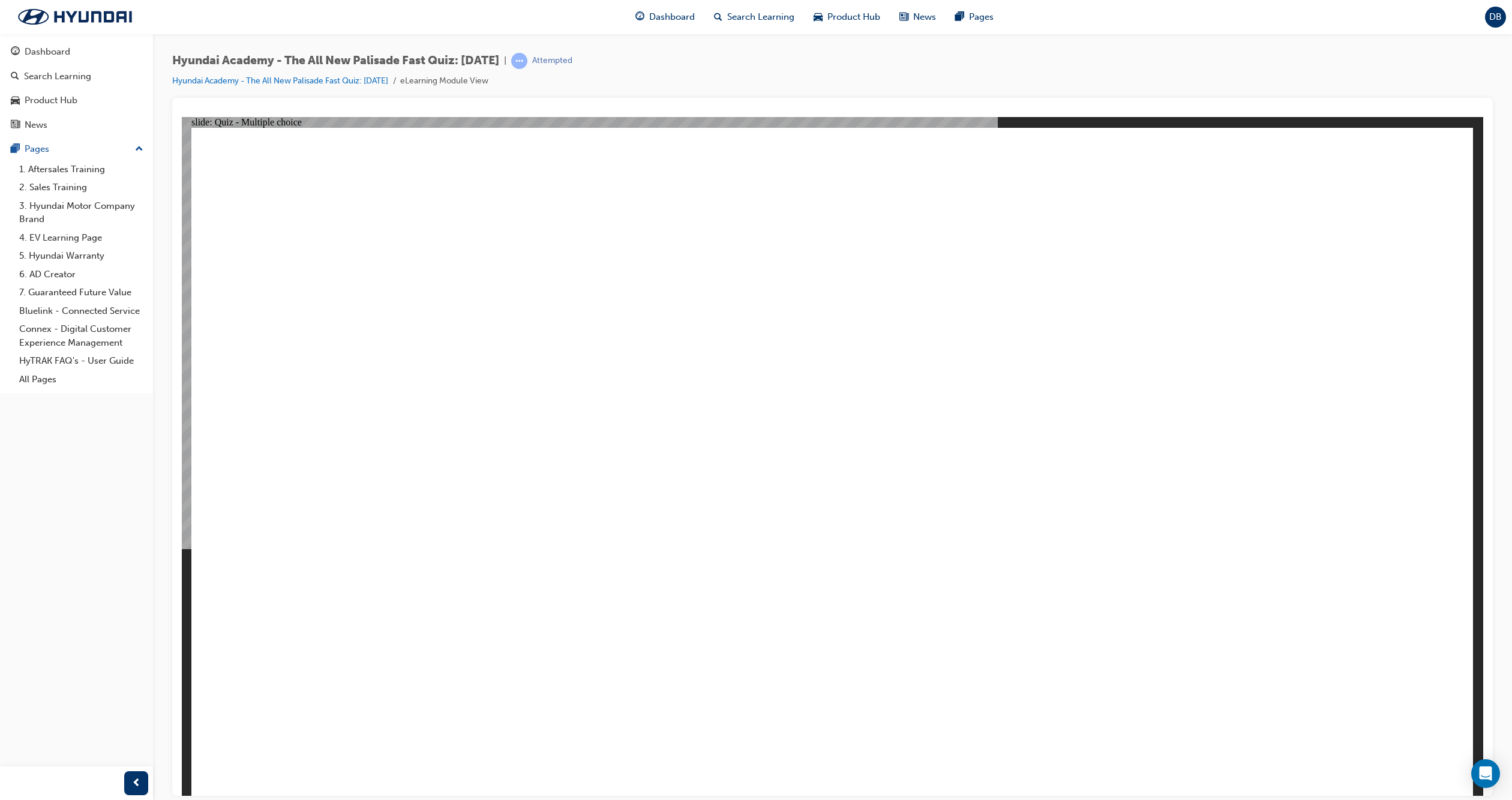
checkbox input "true"
checkbox input "false"
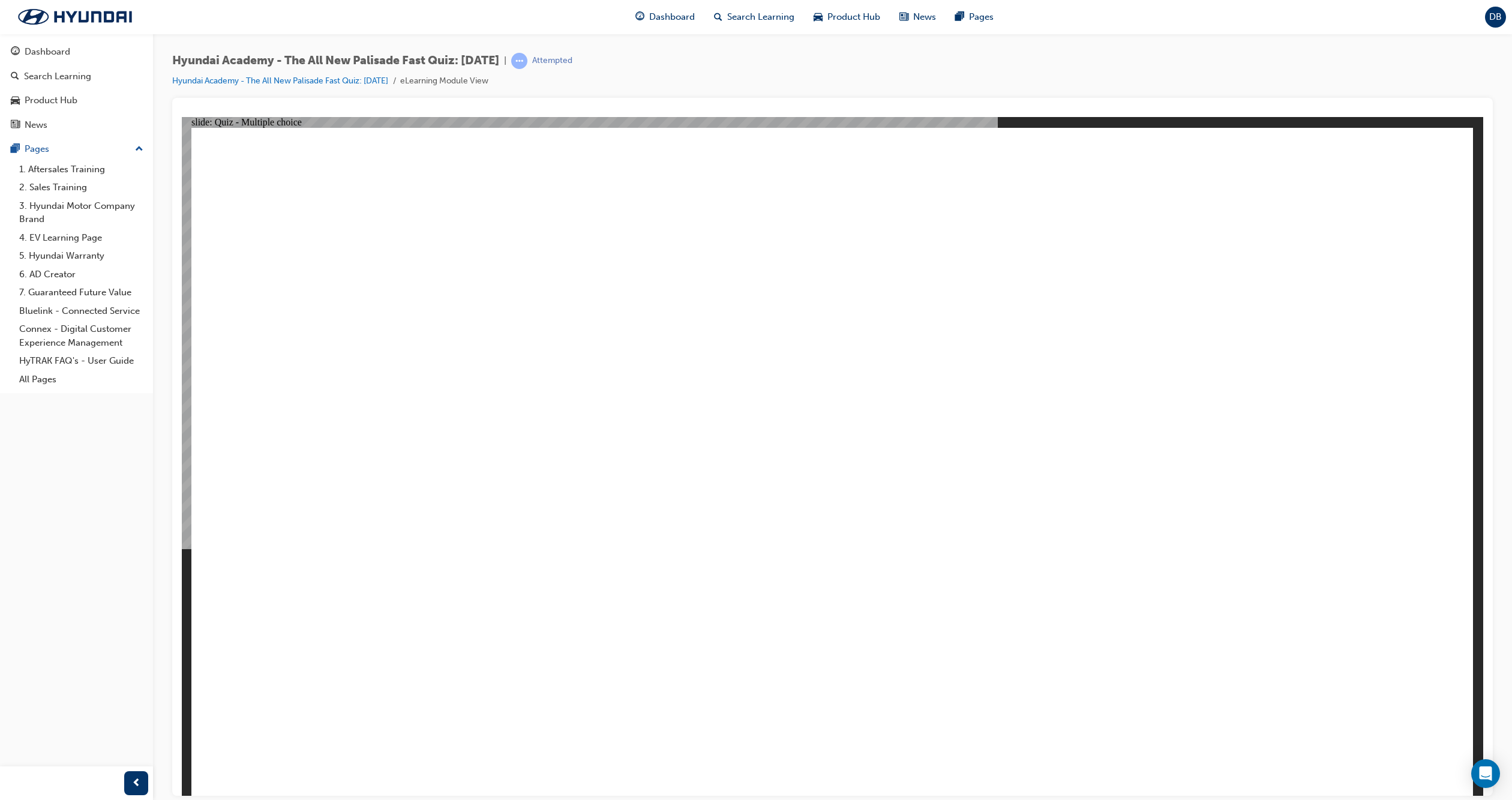
checkbox input "false"
click at [0, 317] on div "Dashboard Search Learning Product Hub News Pages Pages 1. Aftersales Training 2…" at bounding box center [76, 213] width 153 height 360
drag, startPoint x: 261, startPoint y: 751, endPoint x: 256, endPoint y: 732, distance: 19.6
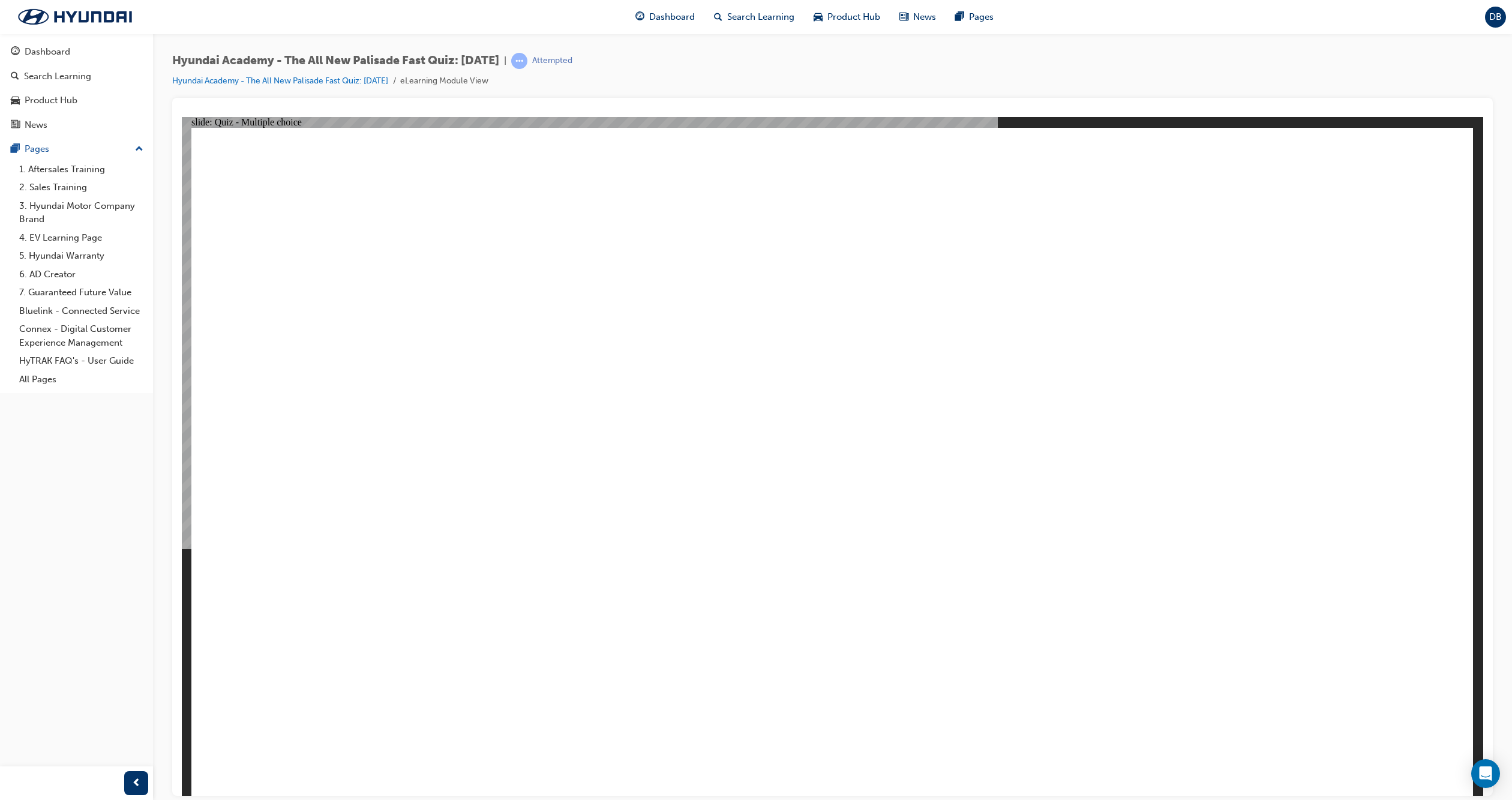
checkbox input "true"
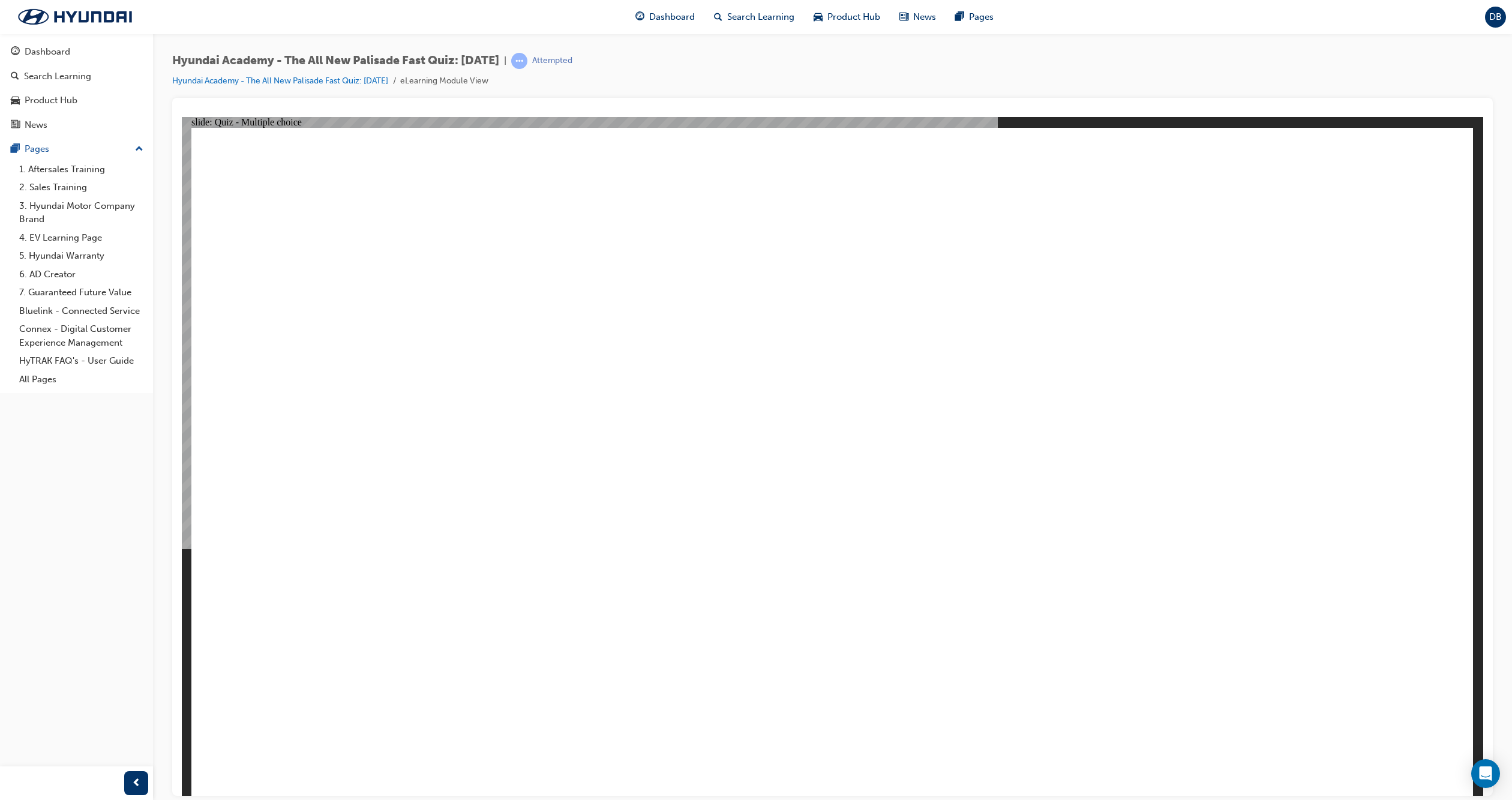
checkbox input "true"
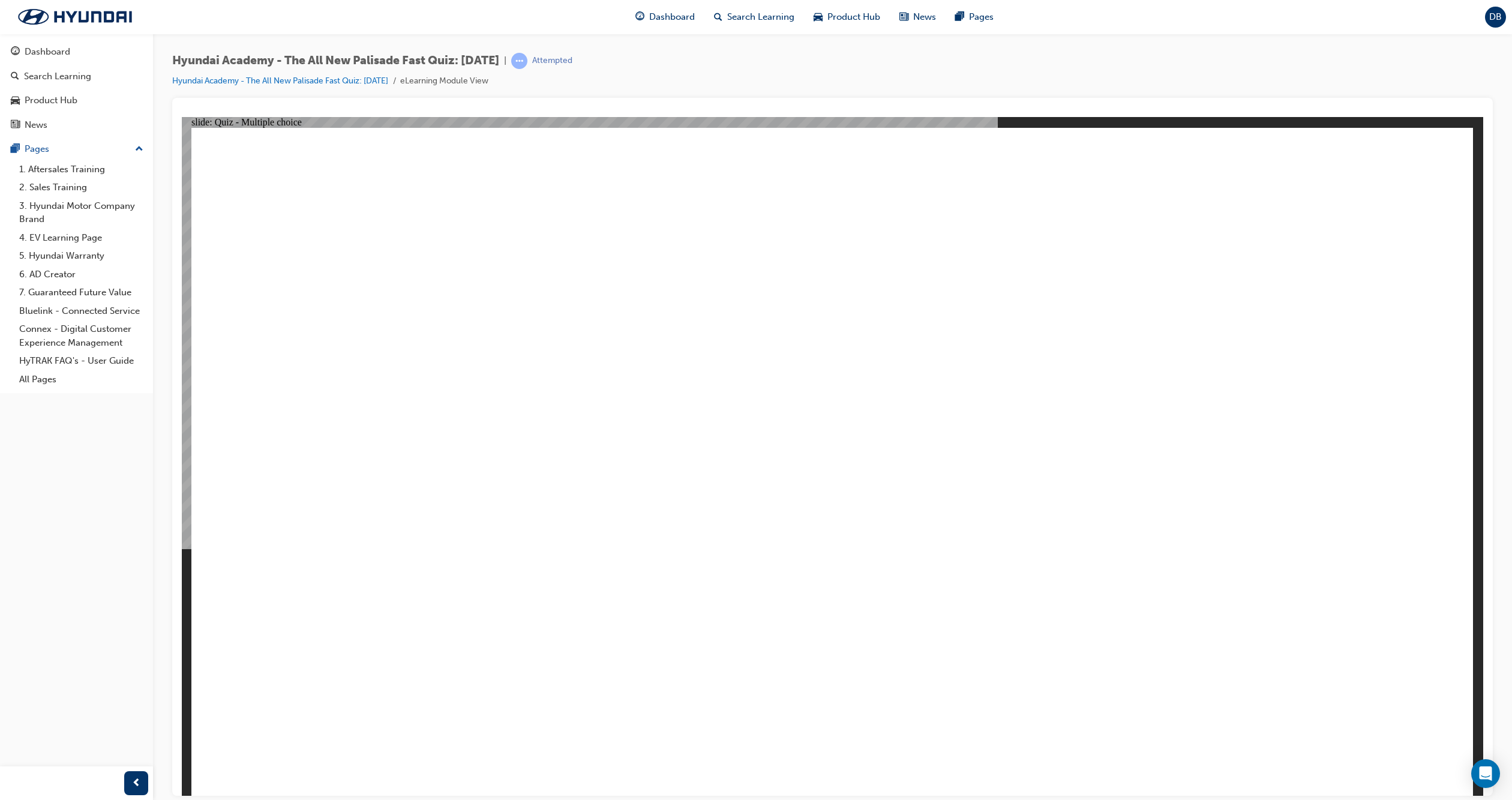
radio input "true"
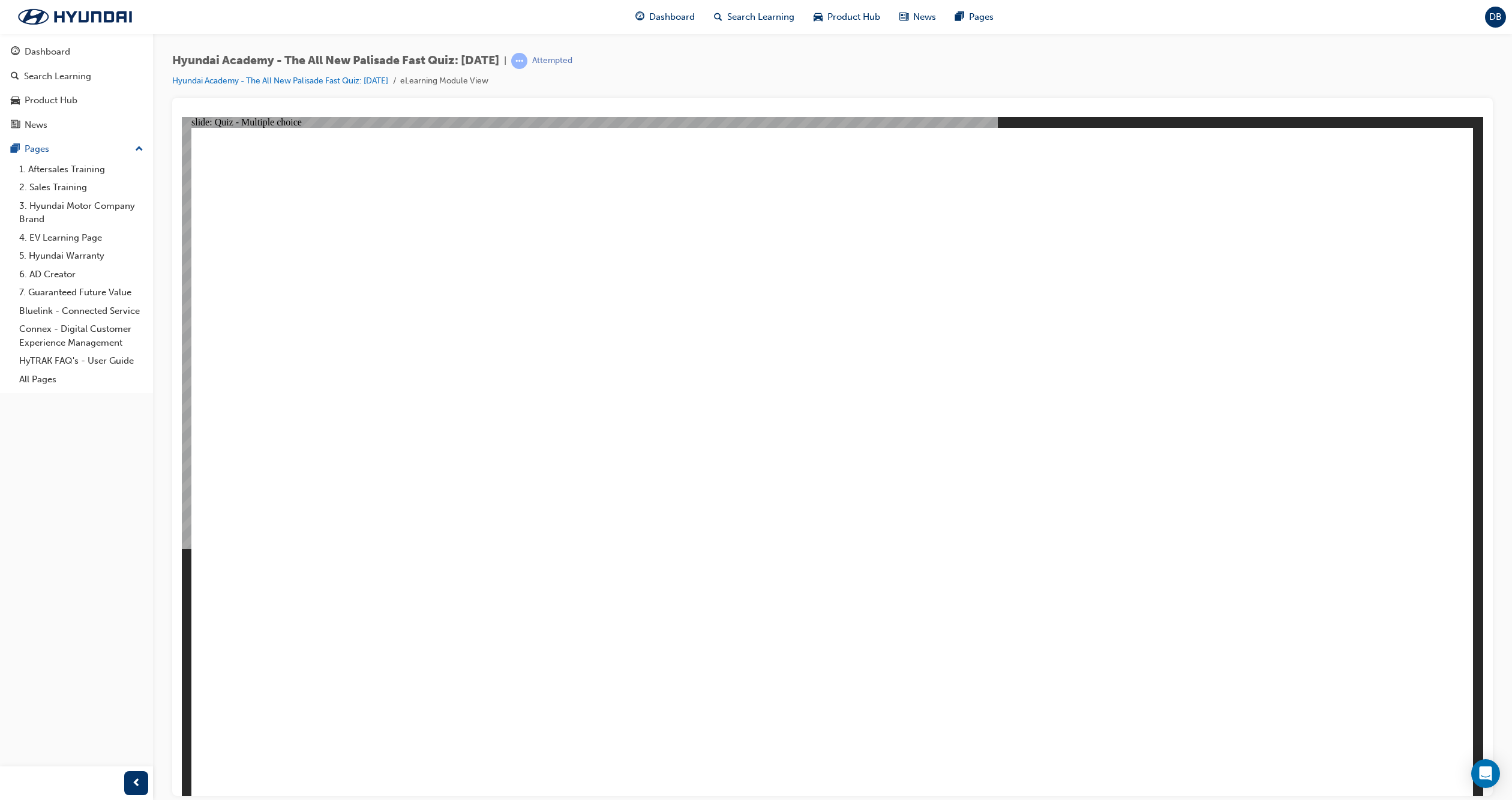
checkbox input "true"
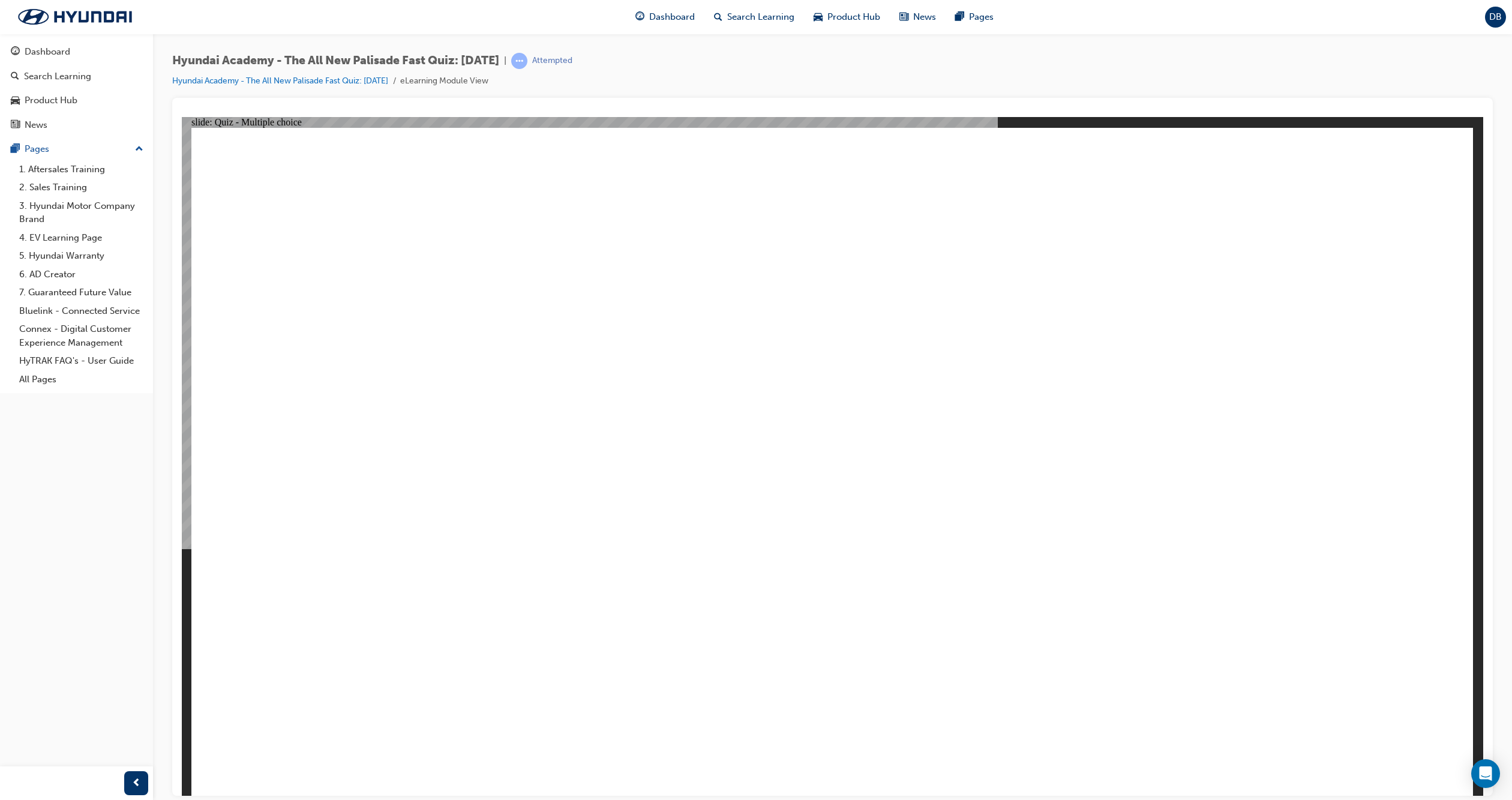
checkbox input "true"
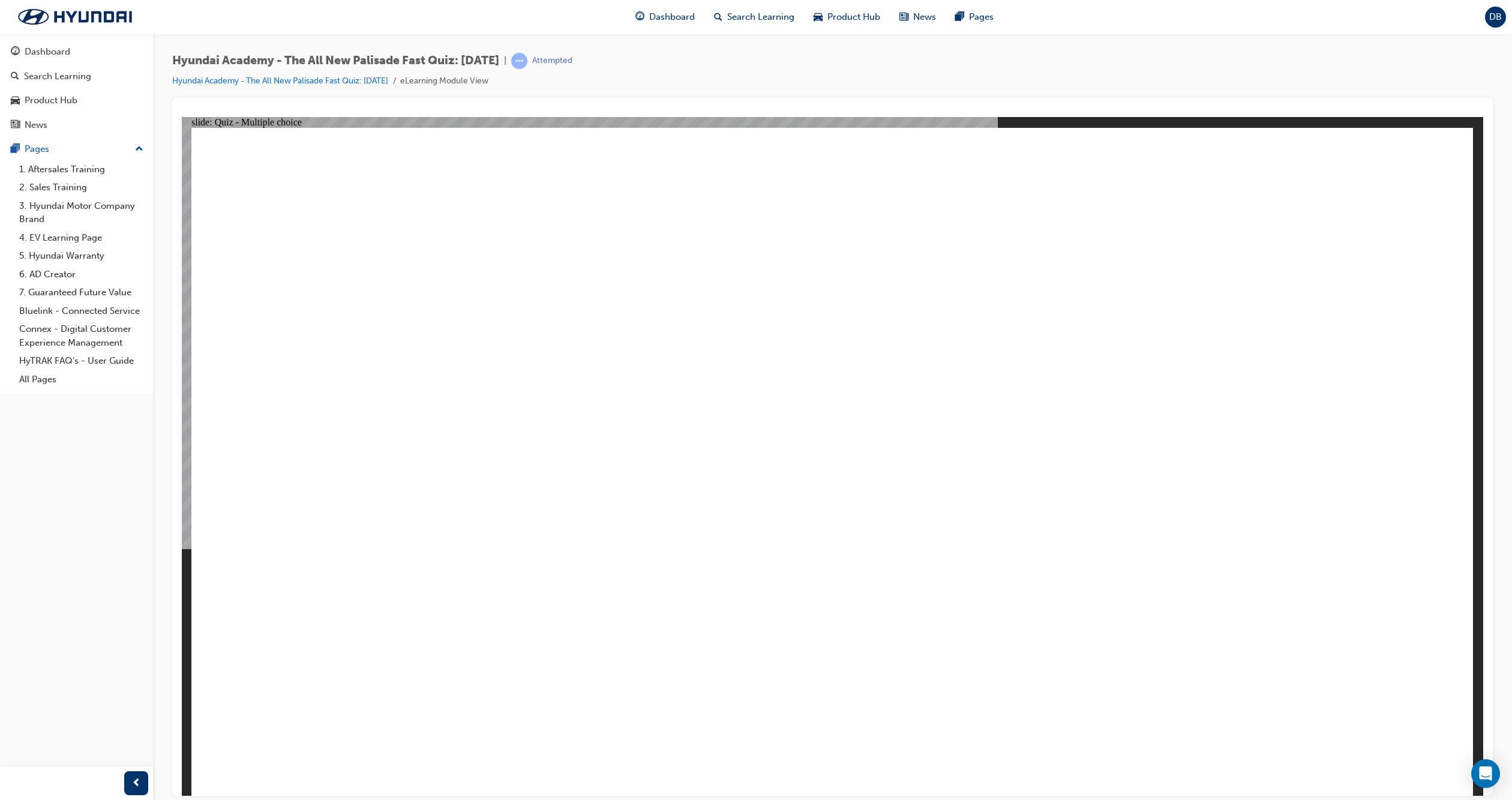
checkbox input "true"
drag, startPoint x: 1298, startPoint y: 706, endPoint x: 1334, endPoint y: 713, distance: 36.7
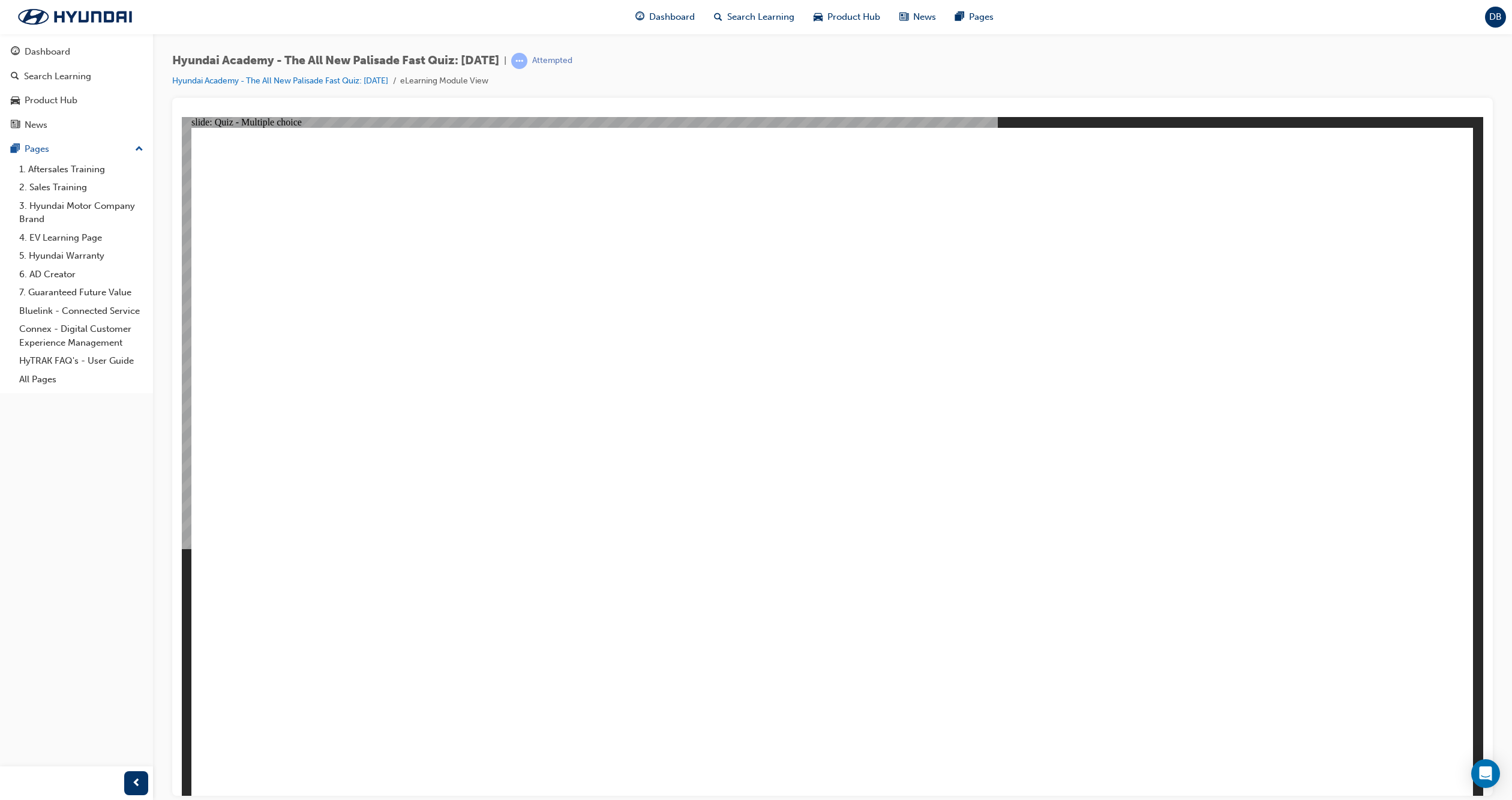
radio input "true"
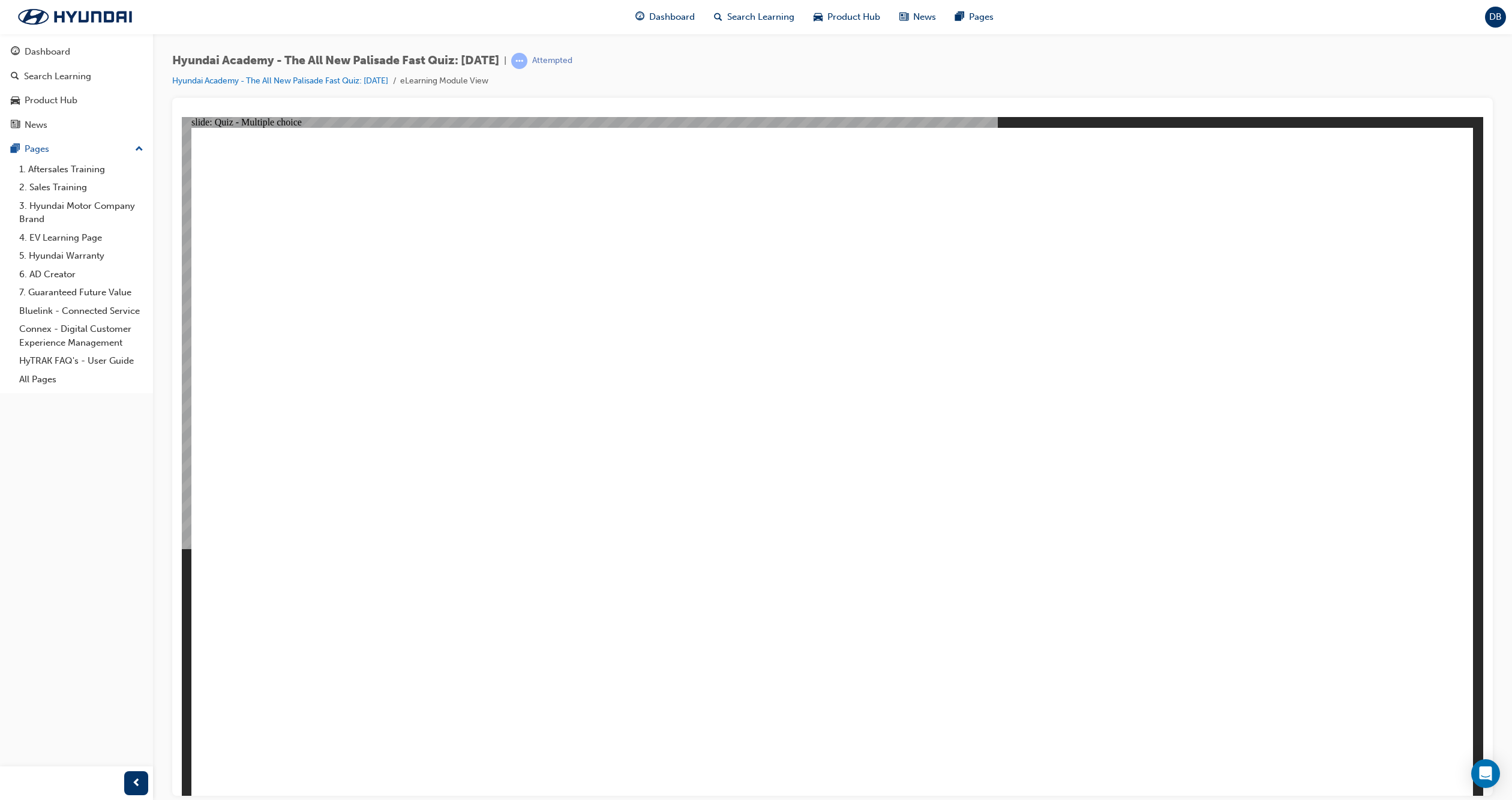
radio input "true"
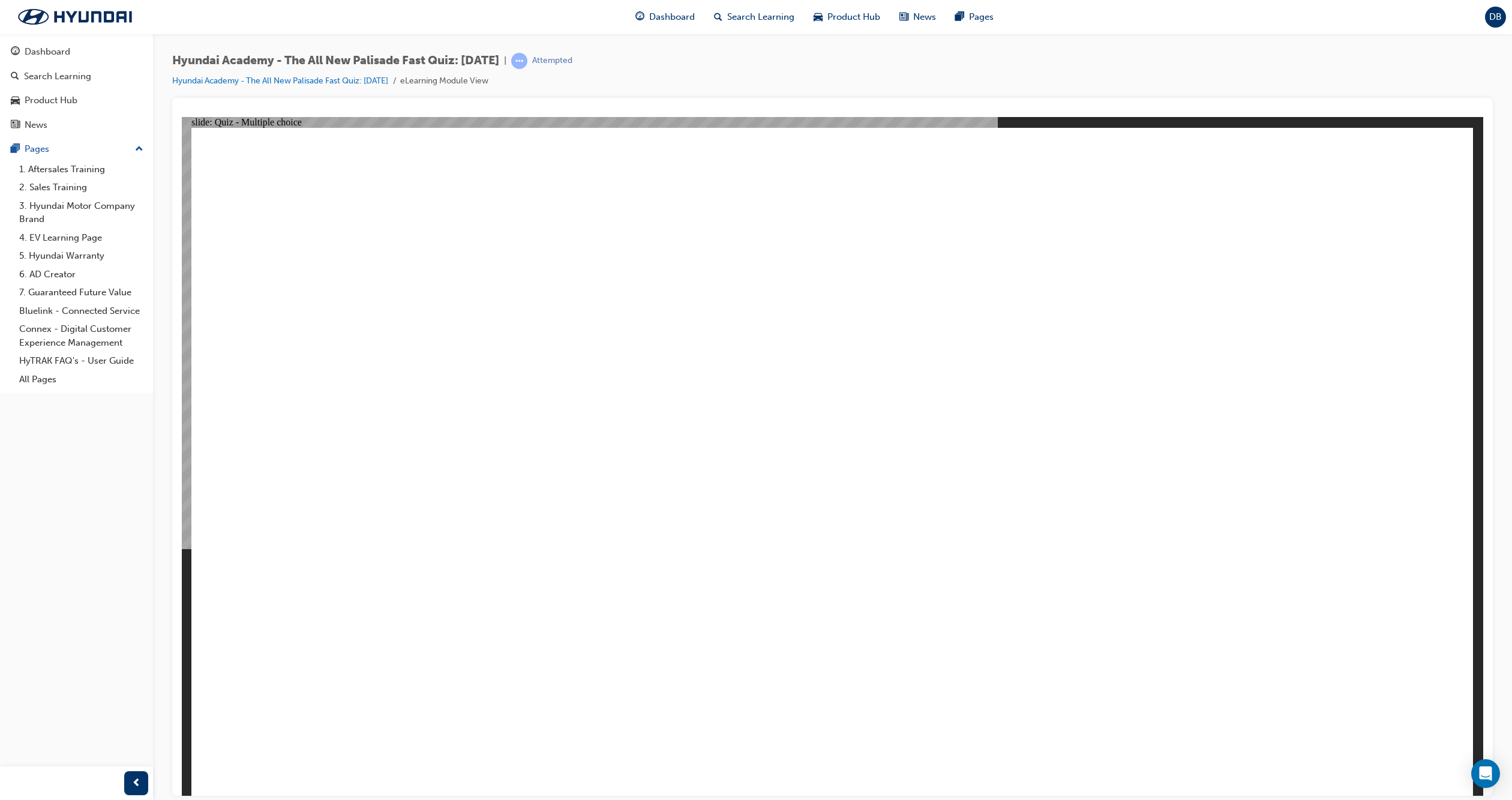
radio input "true"
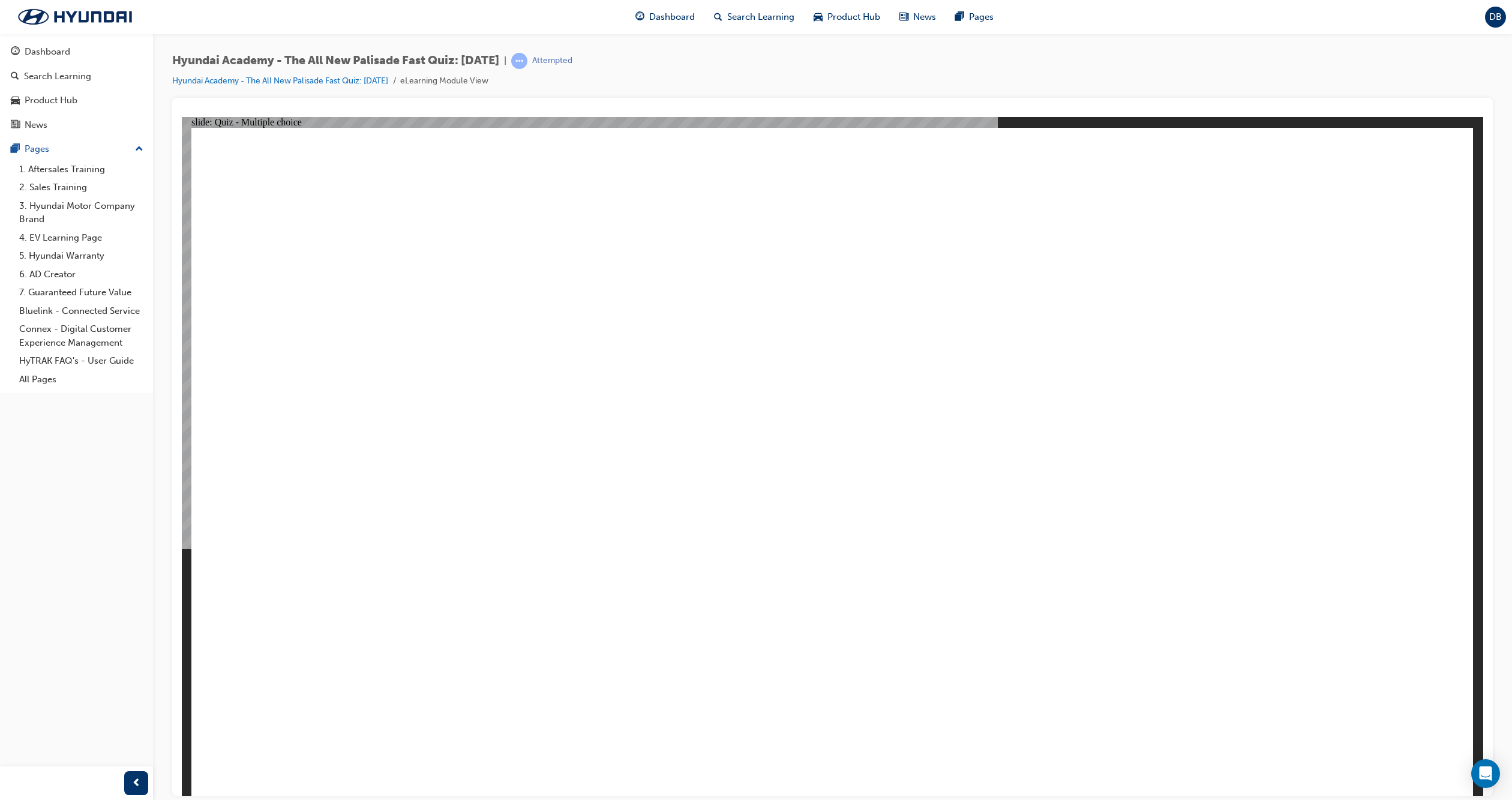
radio input "true"
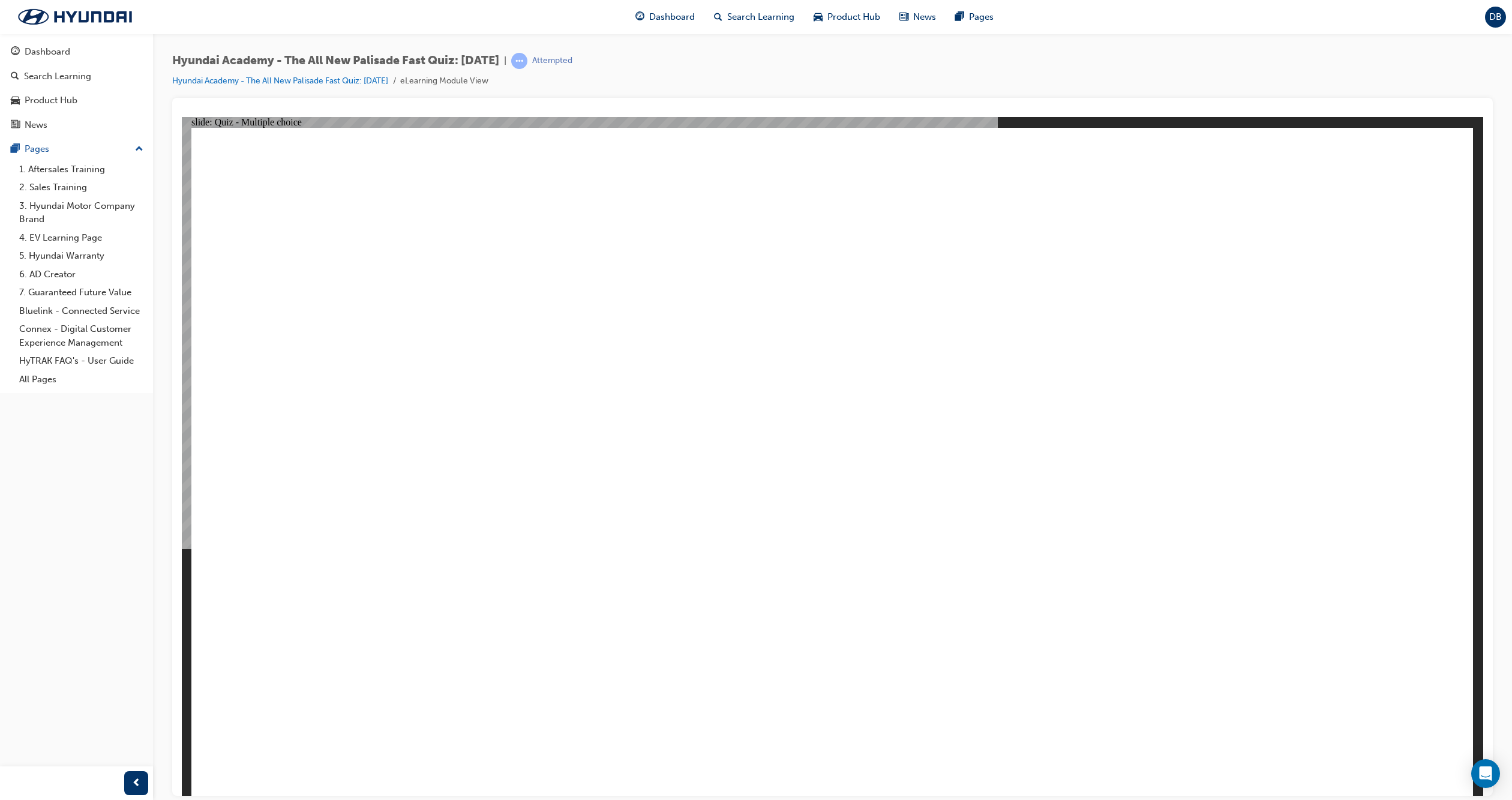
checkbox input "true"
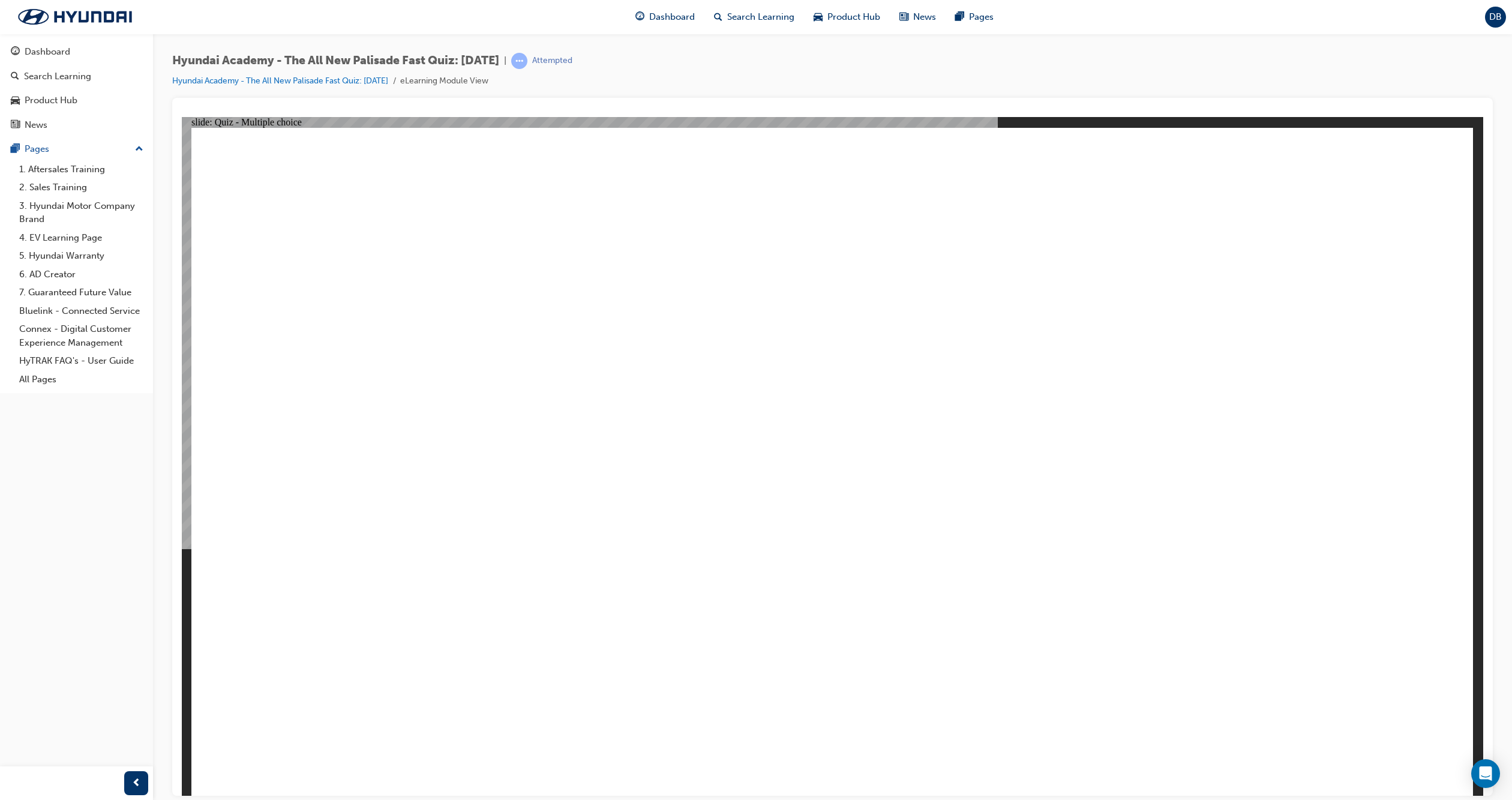
checkbox input "true"
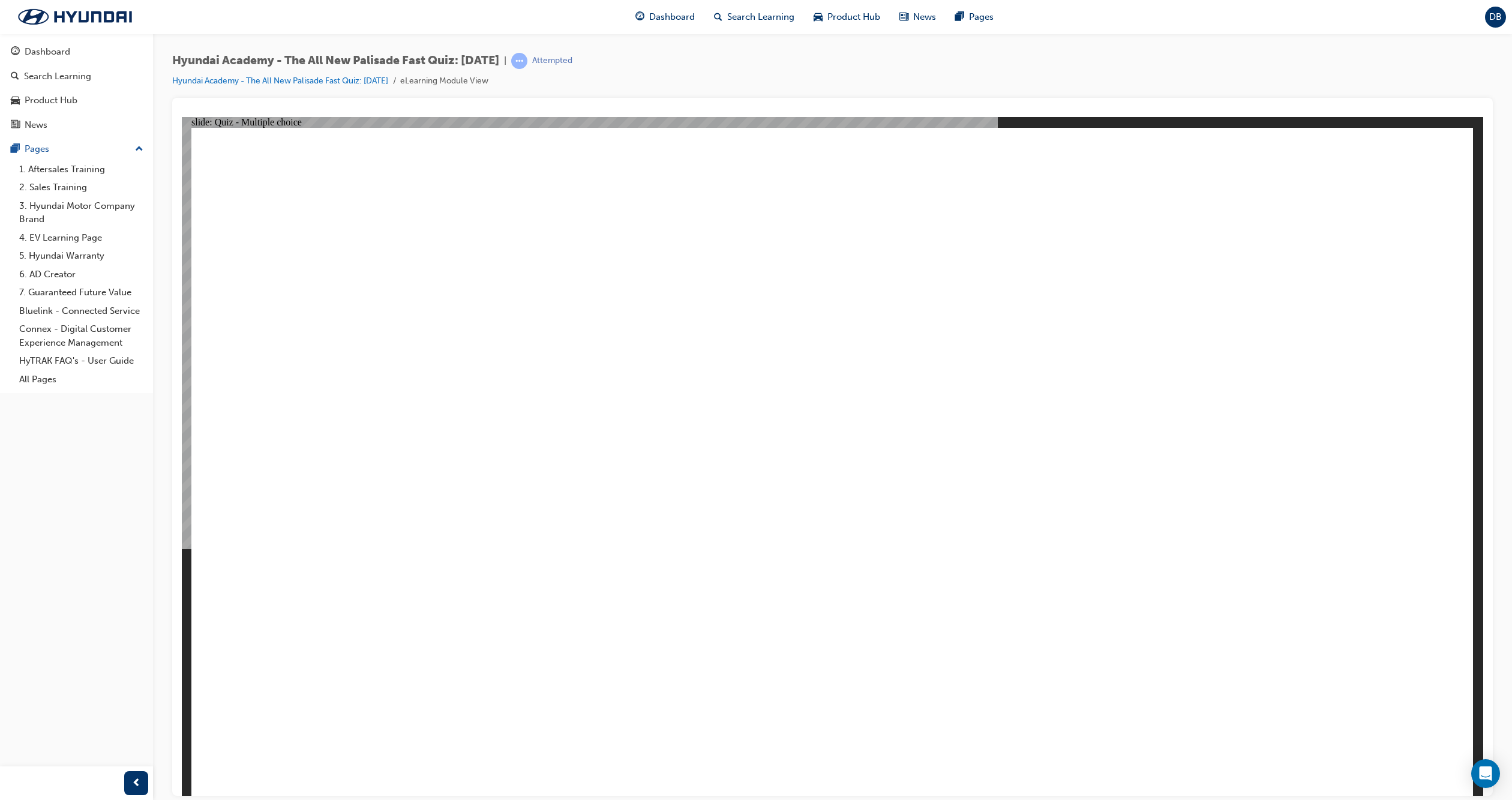
radio input "true"
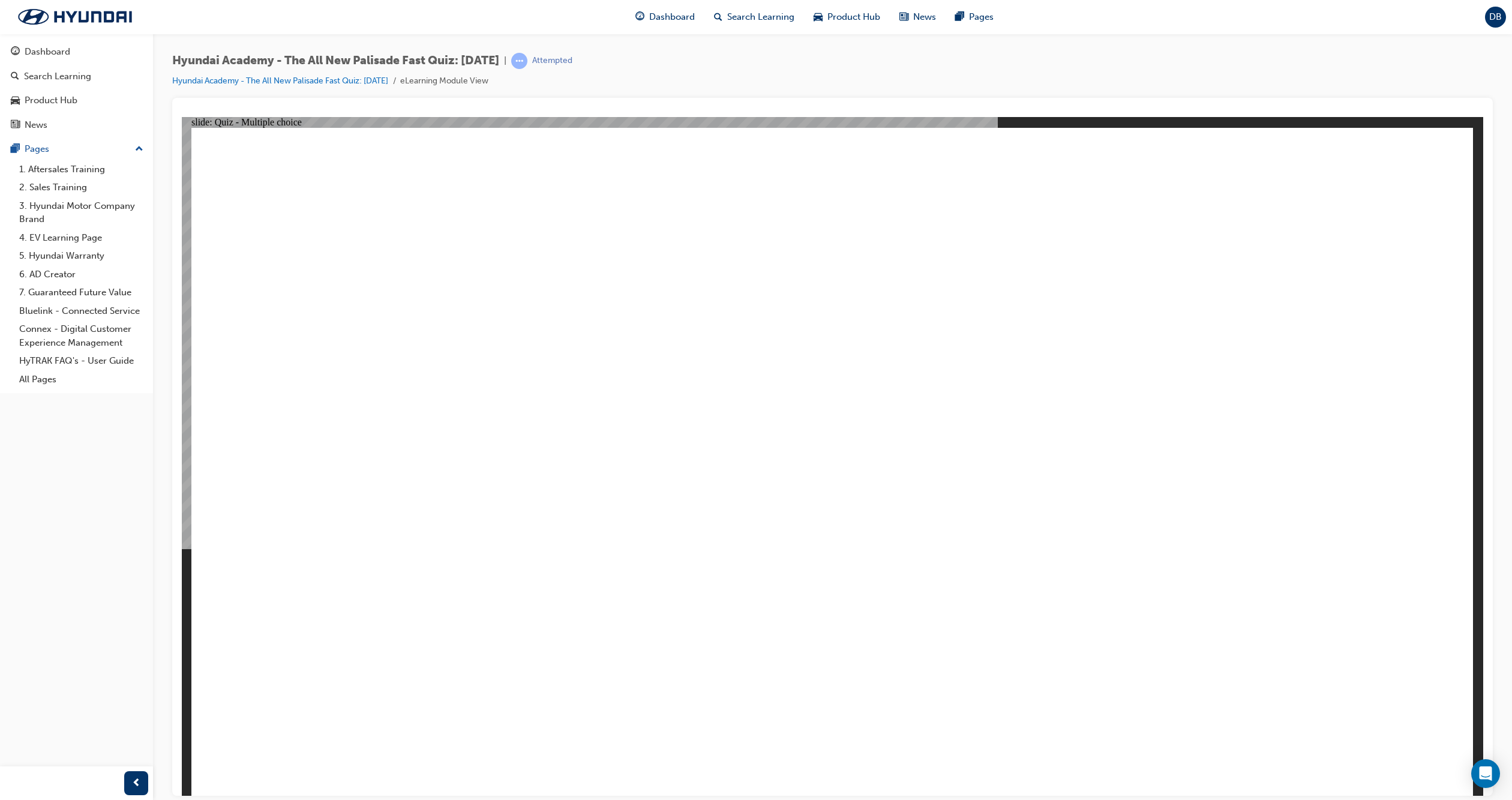
checkbox input "true"
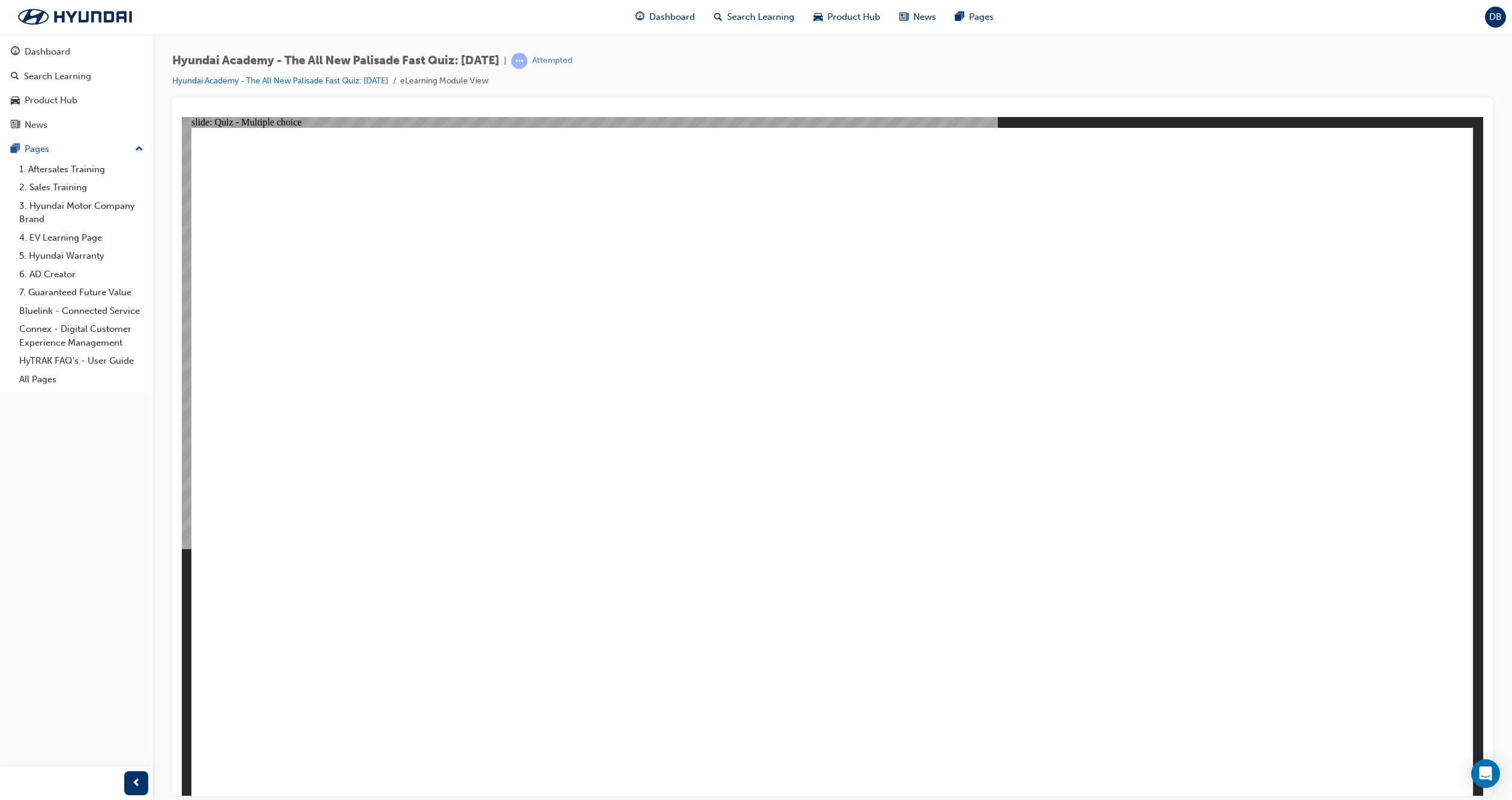
checkbox input "true"
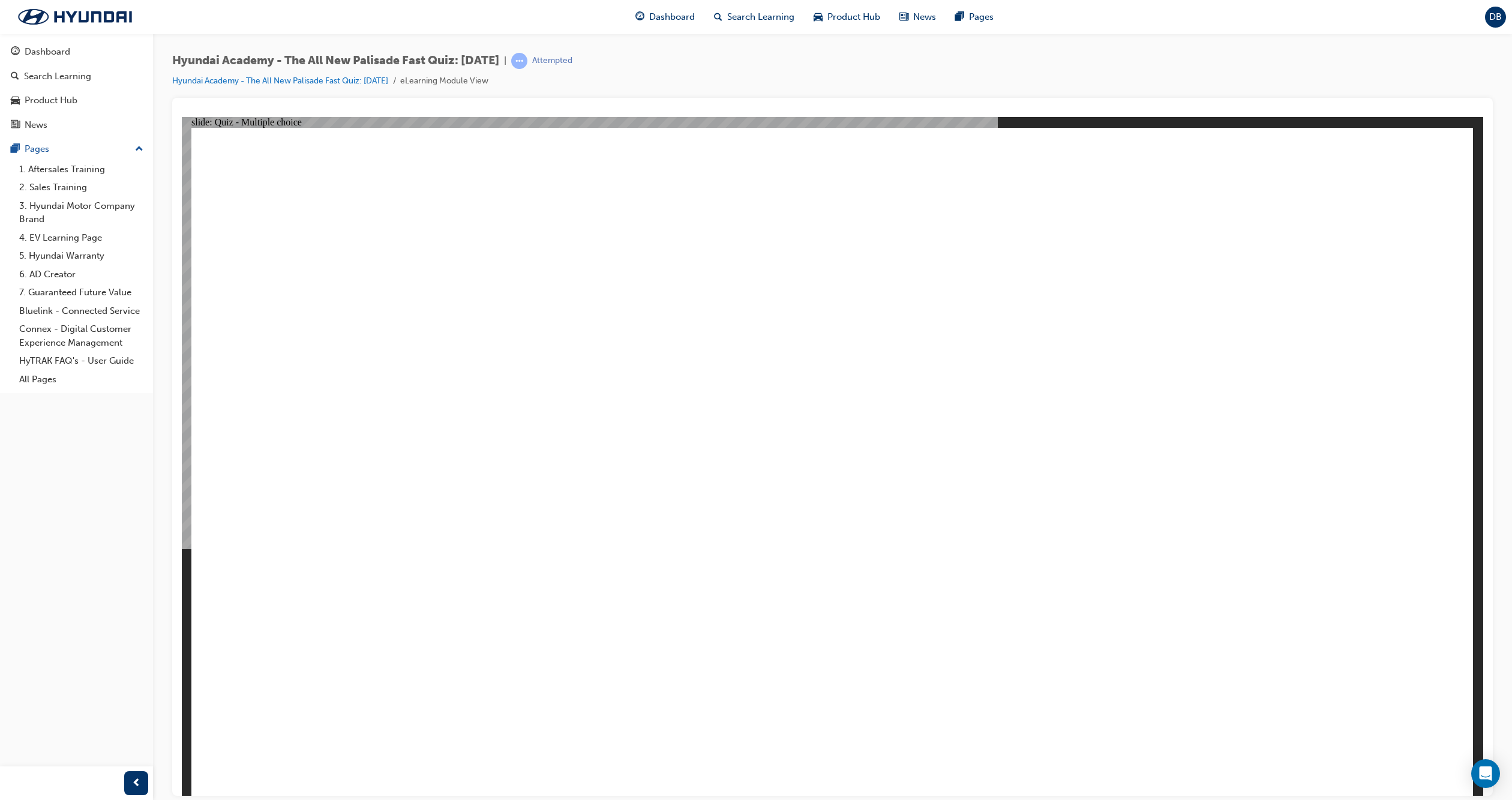
checkbox input "true"
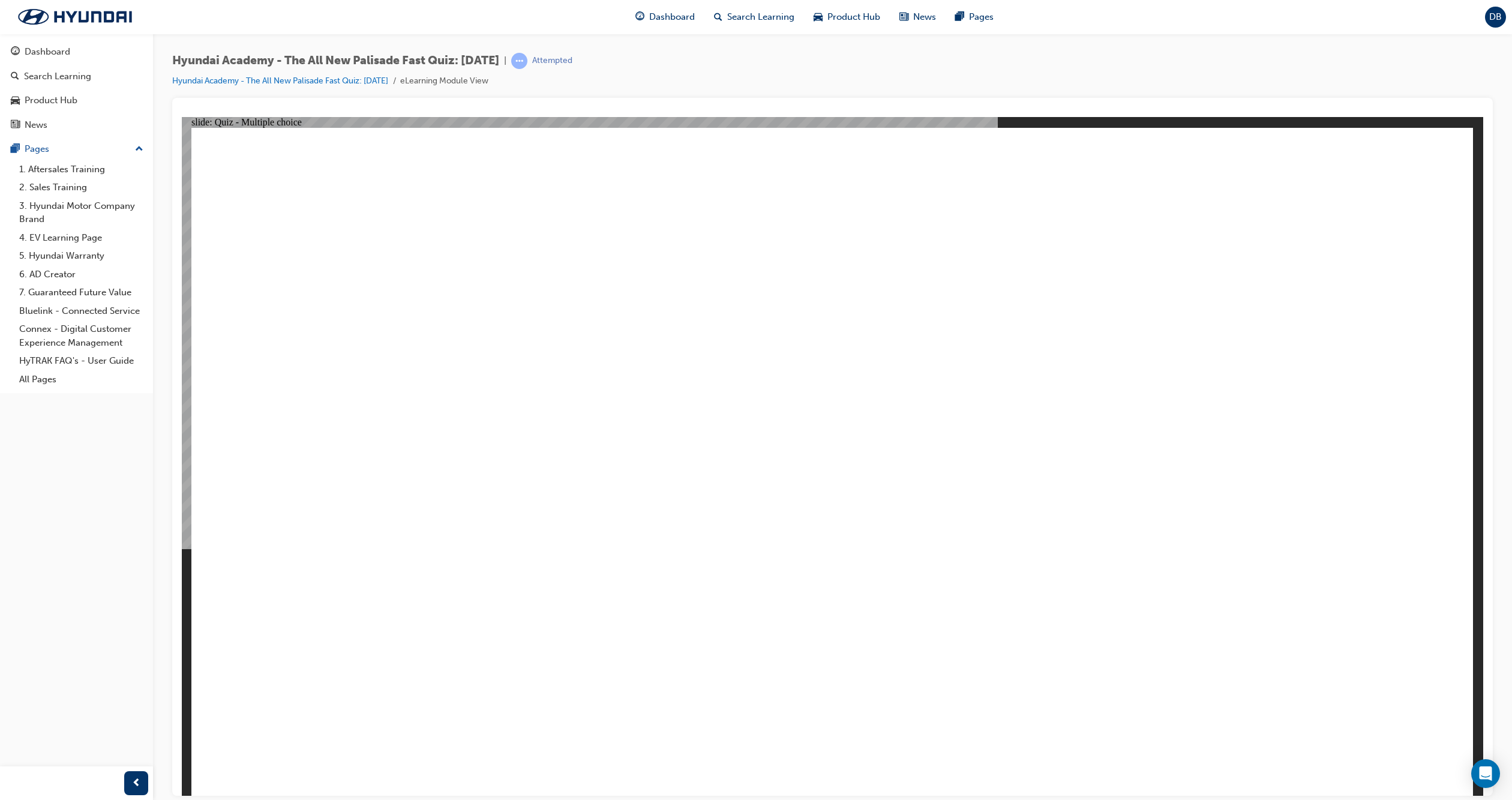
radio input "true"
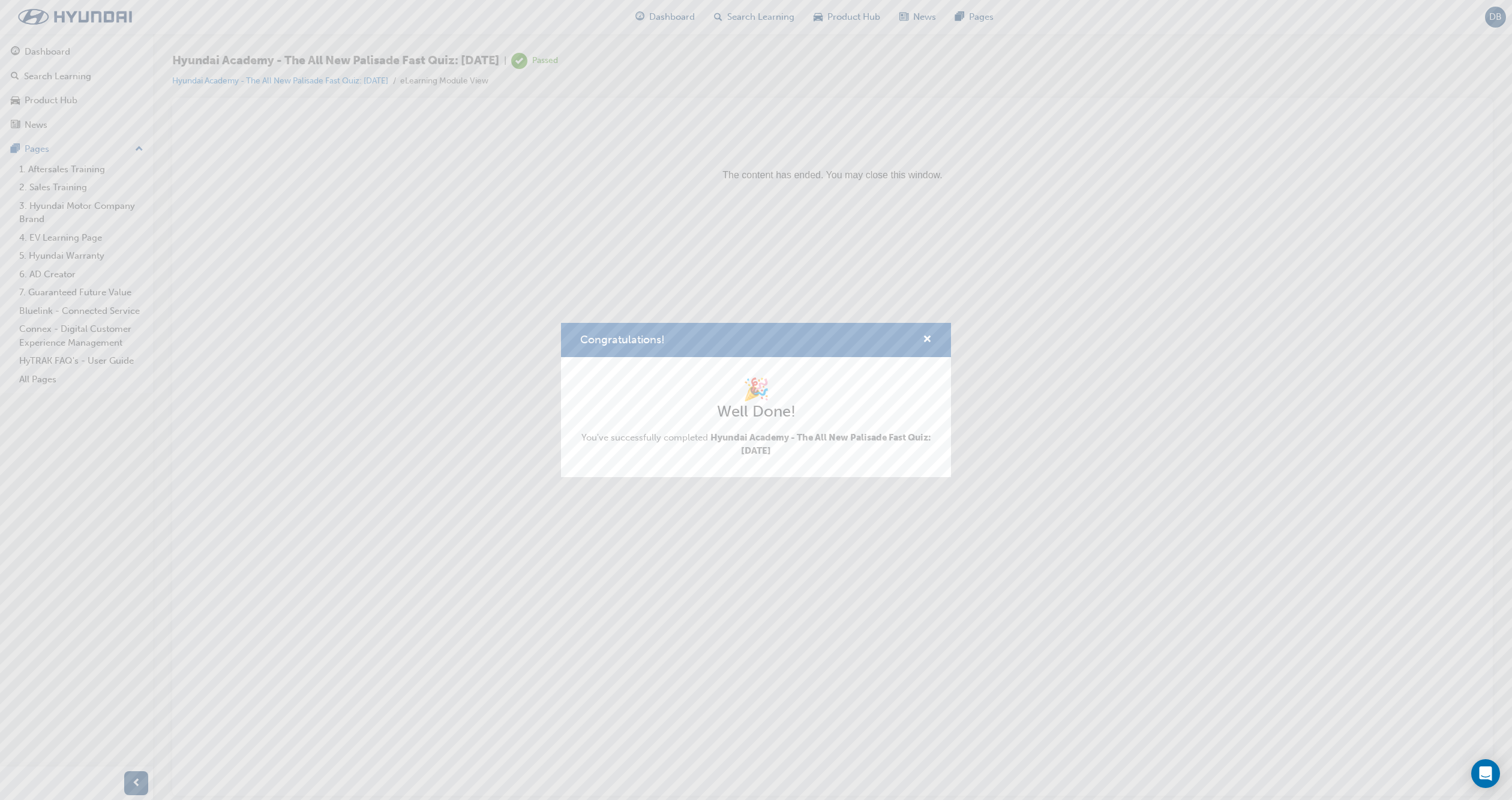
click at [753, 473] on div "🎉 Well Done! You've successfully completed Hyundai Academy - The All New Palisa…" at bounding box center [755, 417] width 390 height 120
